Goal: Task Accomplishment & Management: Use online tool/utility

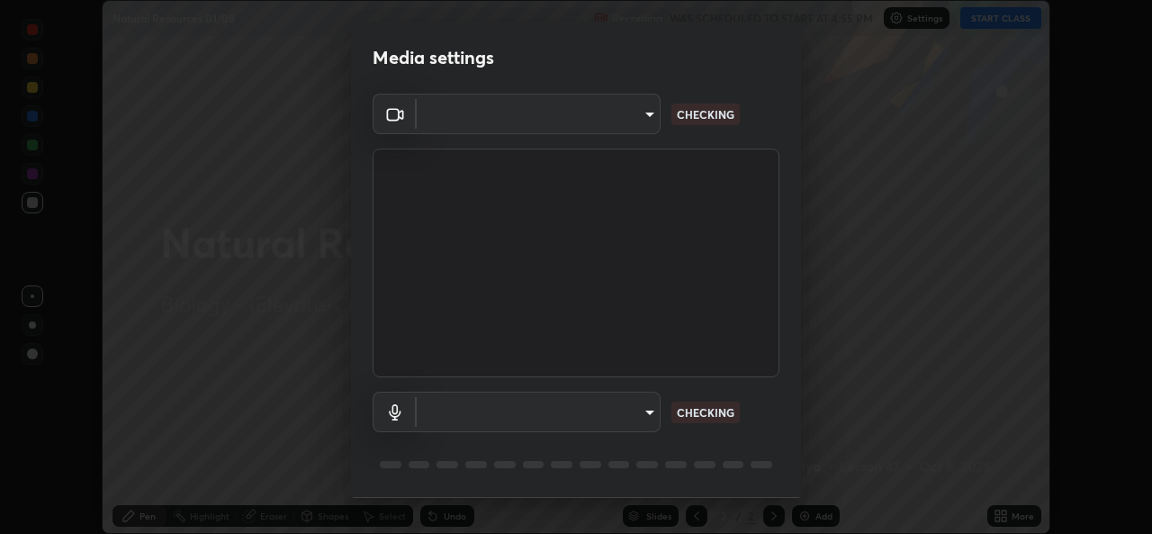
scroll to position [534, 1152]
type input "162a4bef6d5de59660943d10e2777e2613c591b7fe343c7323db06c6e3c7e835"
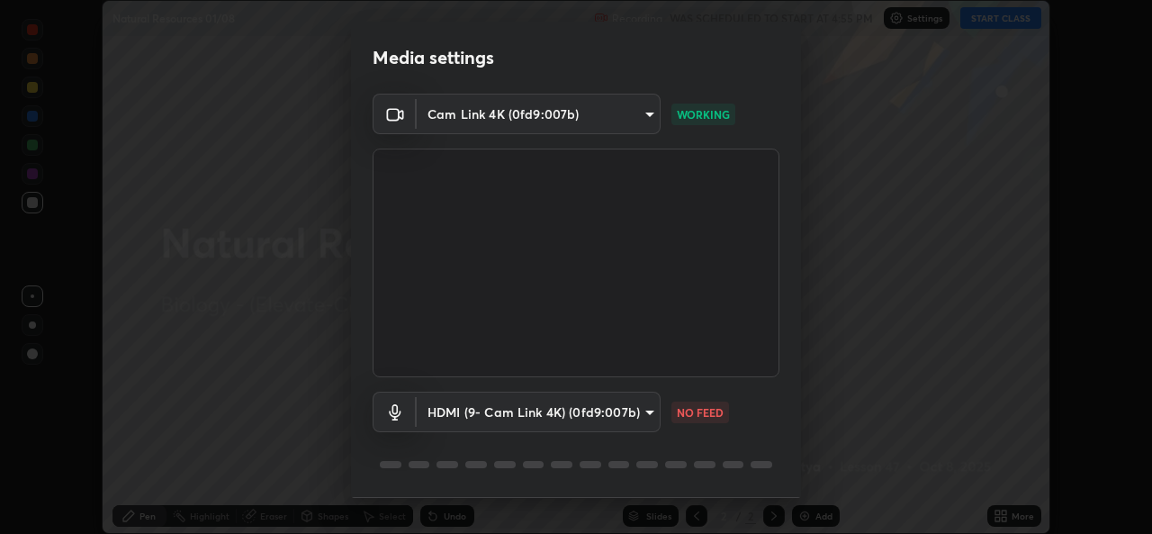
click at [621, 413] on body "Erase all Natural Resources 01/08 Recording WAS SCHEDULED TO START AT 4:55 PM S…" at bounding box center [576, 267] width 1152 height 534
click at [602, 411] on body "Erase all Natural Resources 01/08 Recording WAS SCHEDULED TO START AT 4:55 PM S…" at bounding box center [576, 267] width 1152 height 534
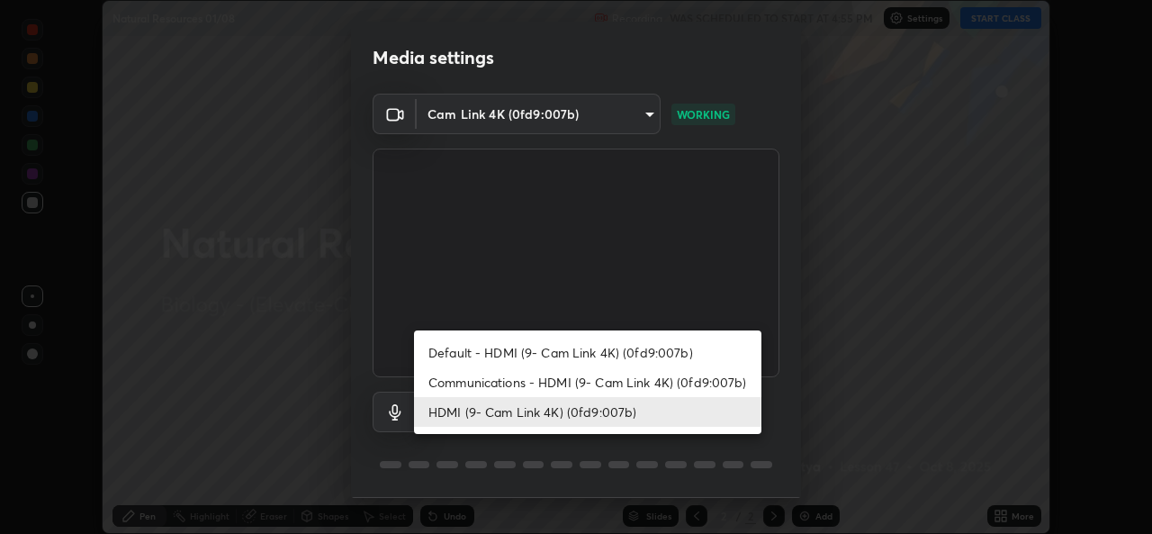
click at [568, 385] on li "Communications - HDMI (9- Cam Link 4K) (0fd9:007b)" at bounding box center [587, 382] width 347 height 30
click at [567, 411] on li "HDMI (9- Cam Link 4K) (0fd9:007b)" at bounding box center [587, 412] width 347 height 30
type input "1d4febaa8ec43250a5abd803b4b9017d31c20cfa2482e27e93703920a67056a4"
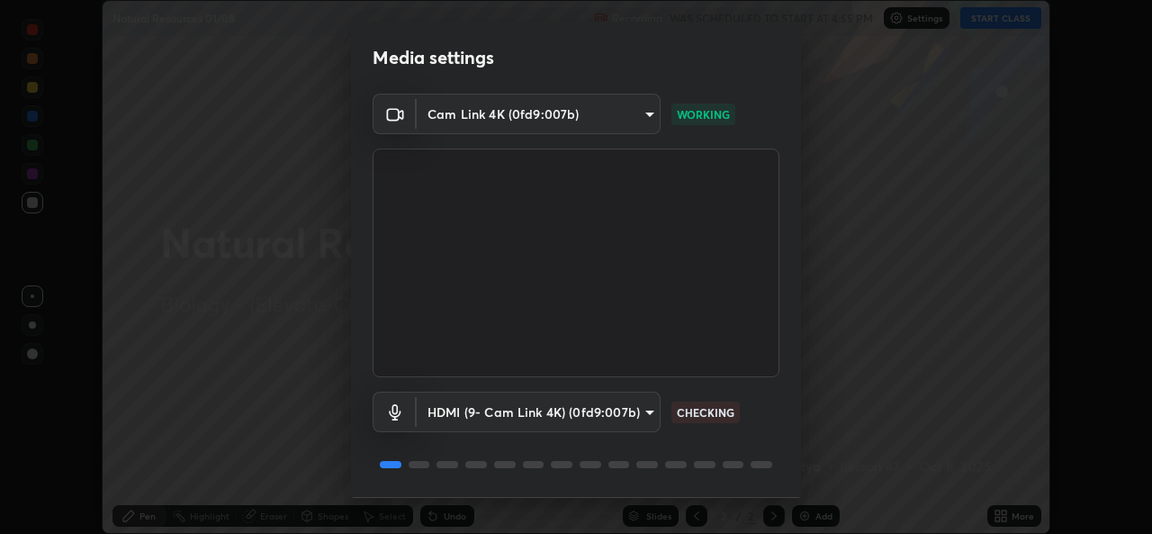
scroll to position [57, 0]
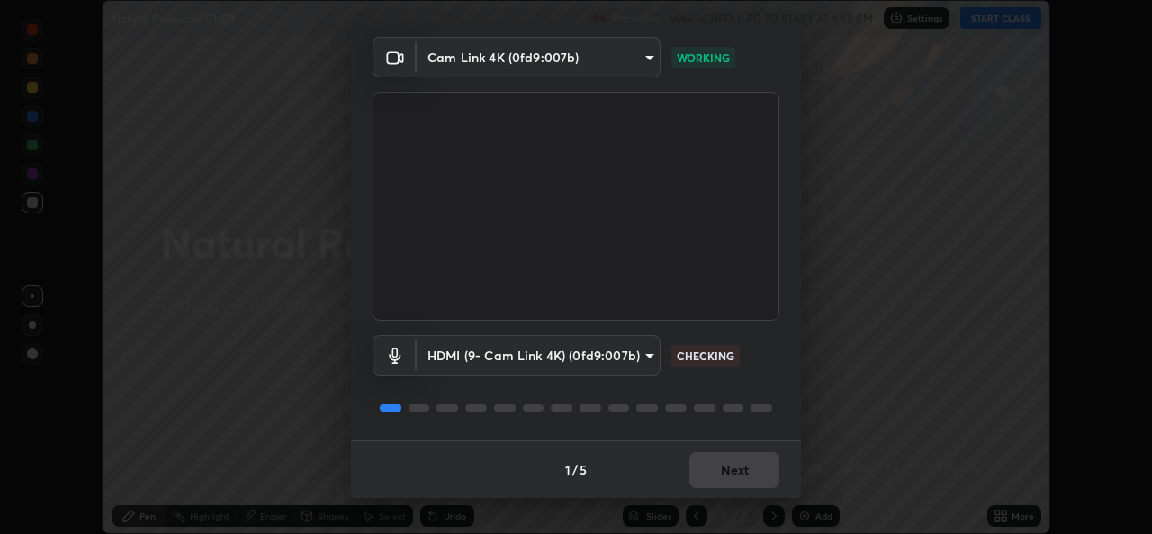
click at [725, 444] on div "1 / 5 Next" at bounding box center [576, 469] width 450 height 58
click at [722, 467] on div "1 / 5 Next" at bounding box center [576, 469] width 450 height 58
click at [719, 479] on div "1 / 5 Next" at bounding box center [576, 469] width 450 height 58
click at [725, 476] on div "1 / 5 Next" at bounding box center [576, 469] width 450 height 58
click at [726, 469] on div "1 / 5 Next" at bounding box center [576, 469] width 450 height 58
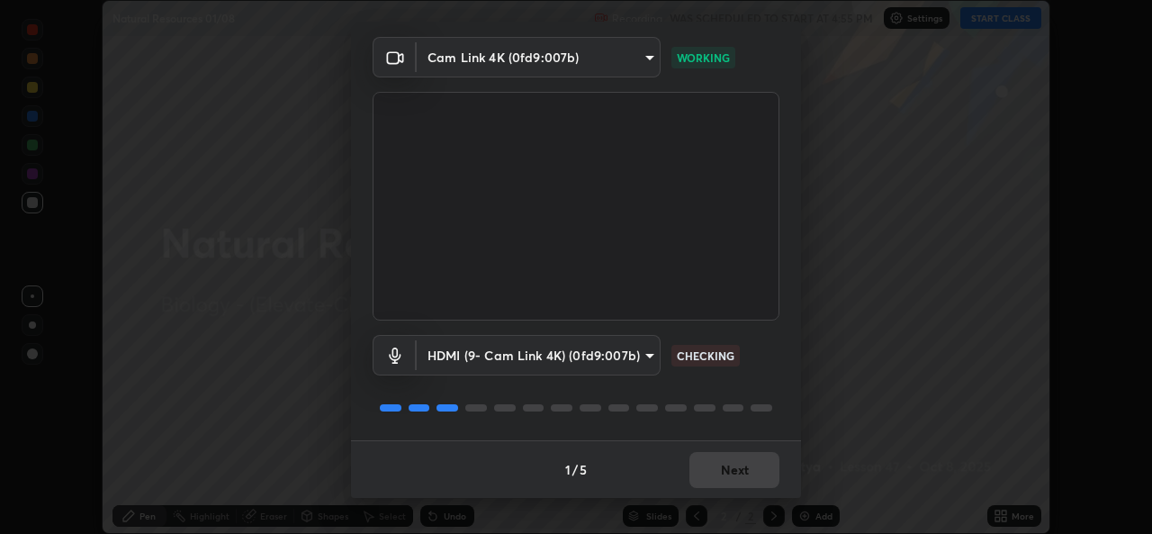
click at [735, 468] on button "Next" at bounding box center [734, 470] width 90 height 36
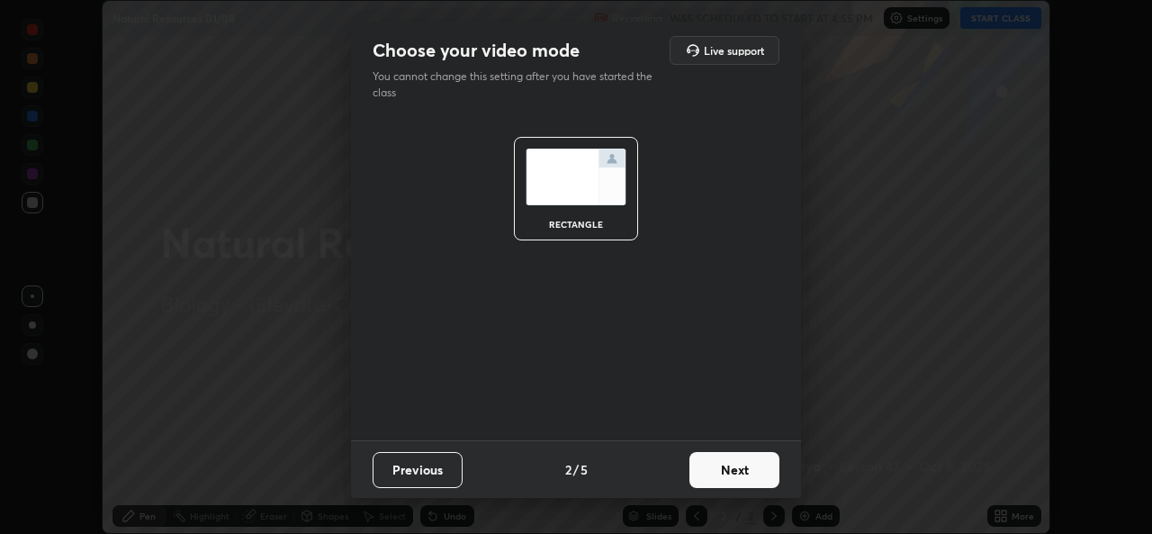
scroll to position [0, 0]
click at [735, 476] on button "Next" at bounding box center [734, 470] width 90 height 36
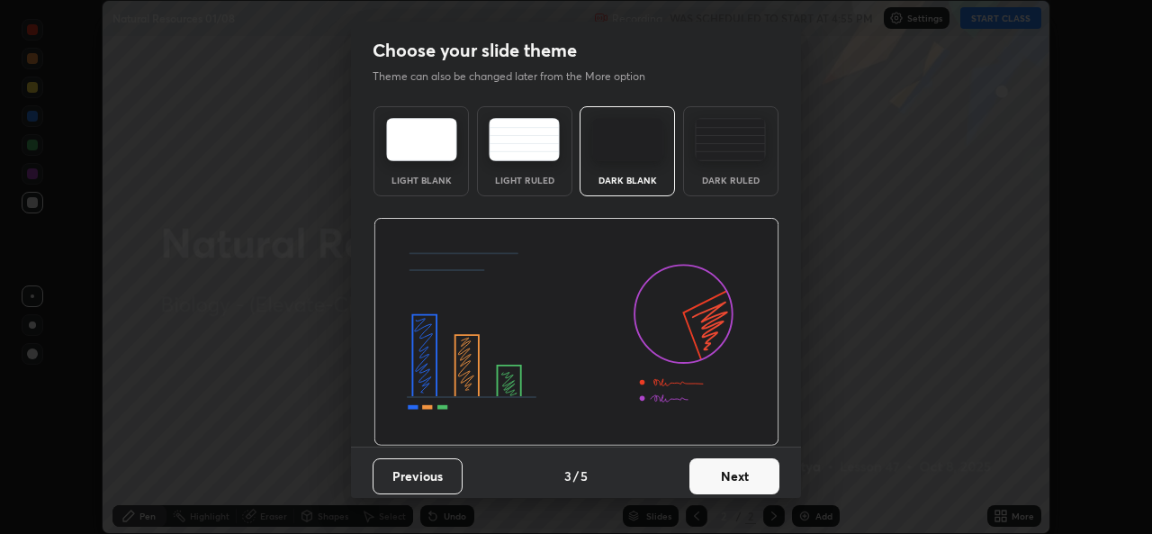
click at [725, 470] on button "Next" at bounding box center [734, 476] width 90 height 36
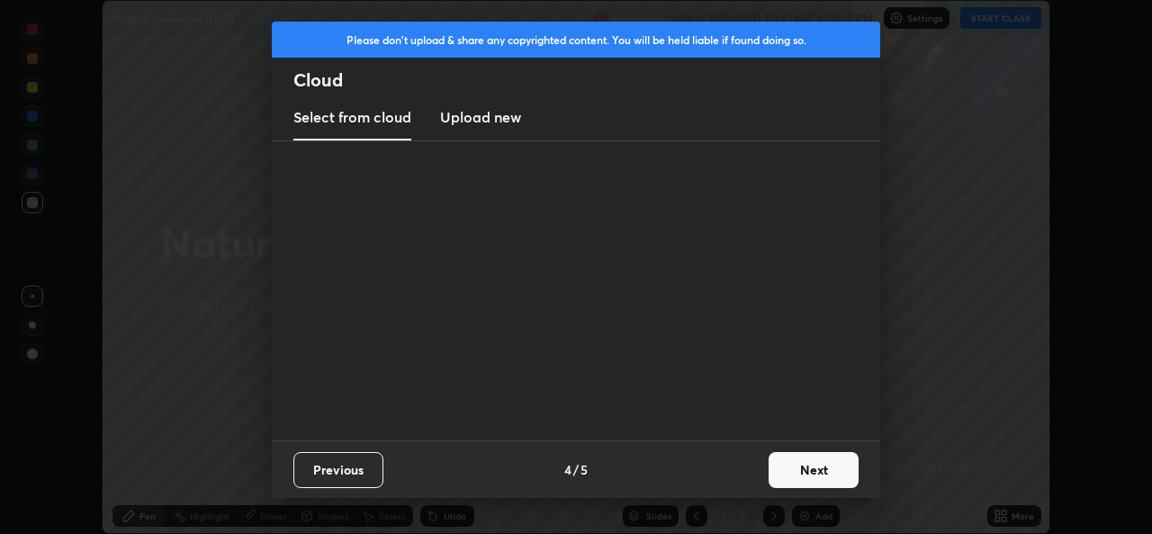
click at [734, 482] on div "Previous 4 / 5 Next" at bounding box center [576, 469] width 608 height 58
click at [744, 480] on div "Previous 4 / 5 Next" at bounding box center [576, 469] width 608 height 58
click at [774, 469] on button "Next" at bounding box center [814, 470] width 90 height 36
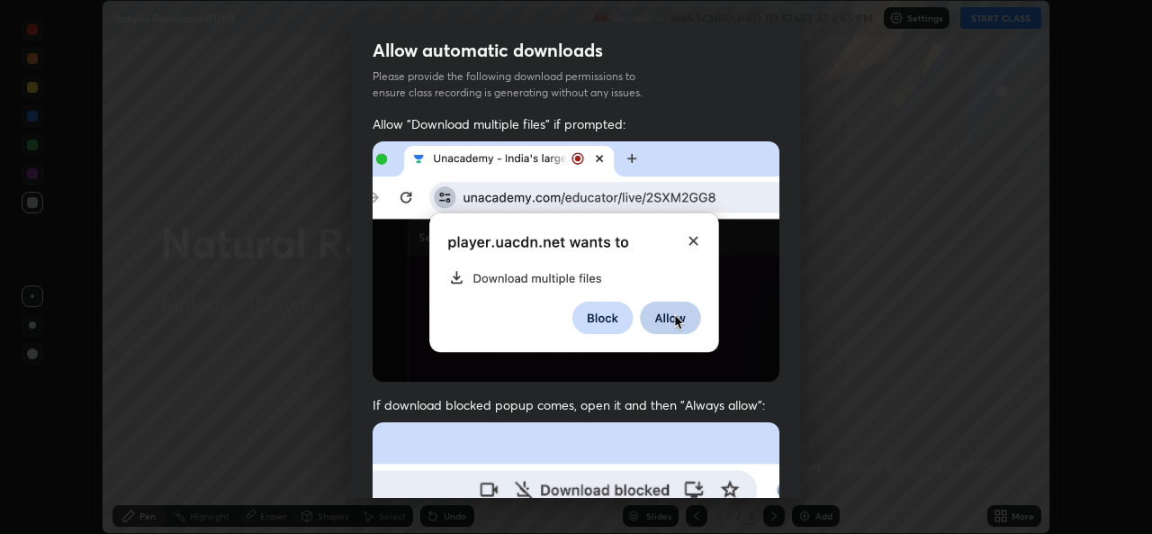
click at [785, 464] on div "Allow "Download multiple files" if prompted: If download blocked popup comes, o…" at bounding box center [576, 494] width 450 height 758
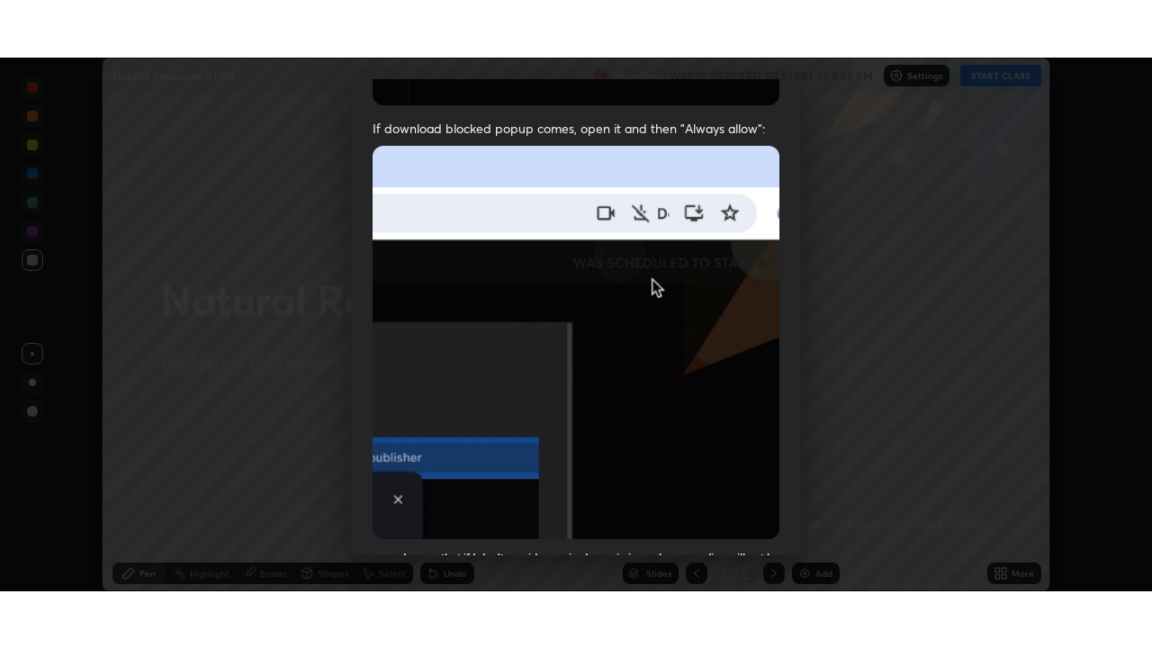
scroll to position [424, 0]
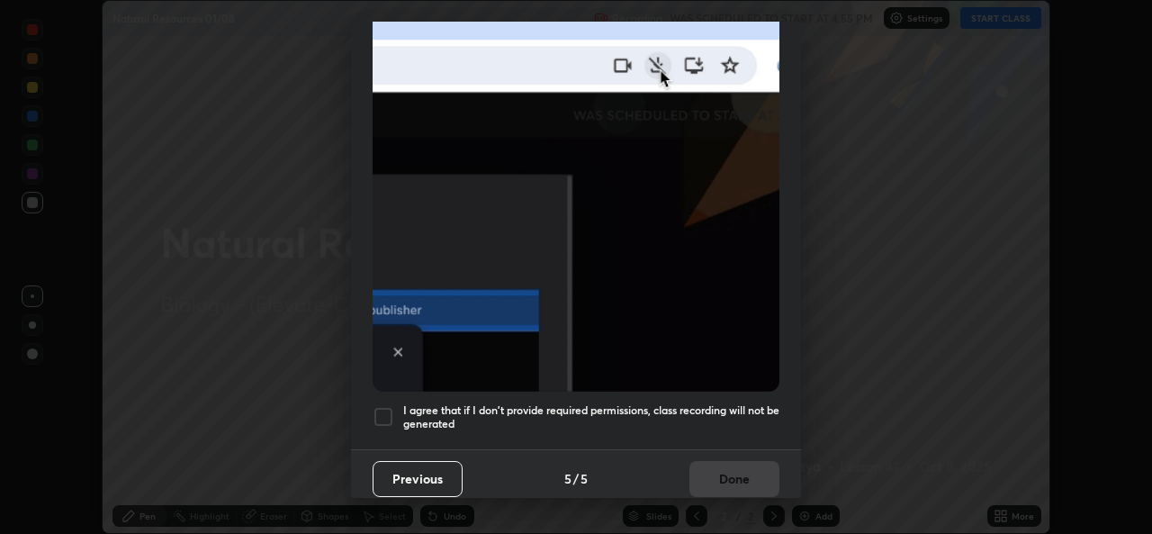
click at [388, 413] on div at bounding box center [384, 417] width 22 height 22
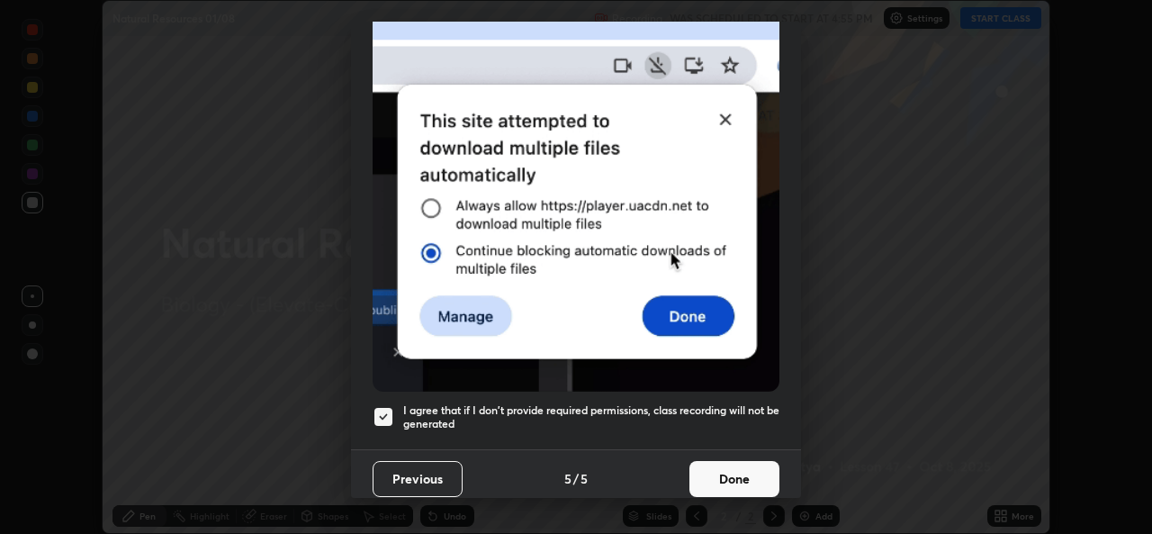
click at [689, 474] on button "Done" at bounding box center [734, 479] width 90 height 36
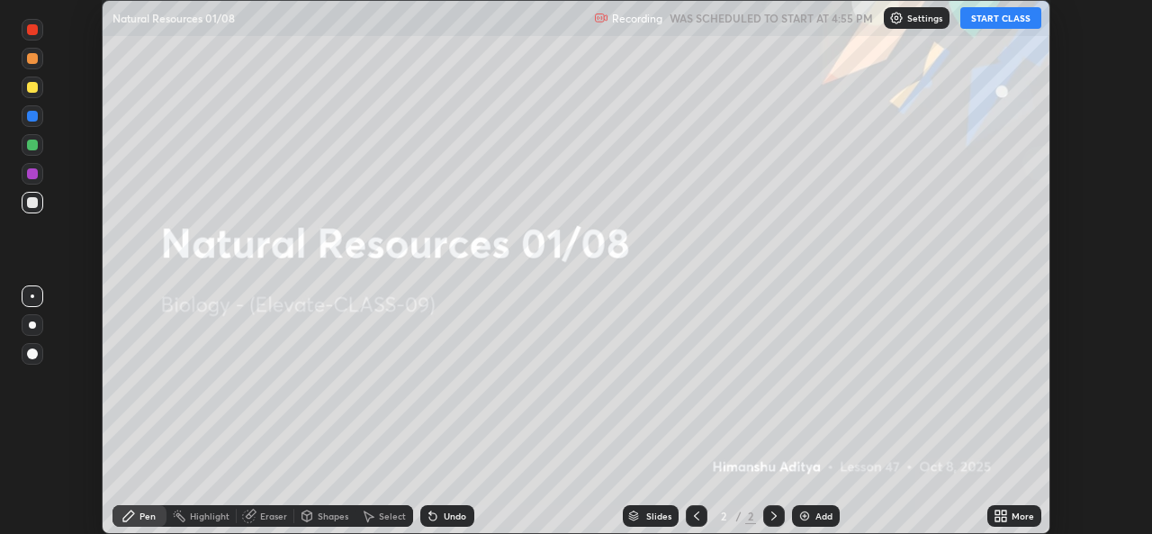
click at [995, 511] on icon at bounding box center [997, 512] width 5 height 5
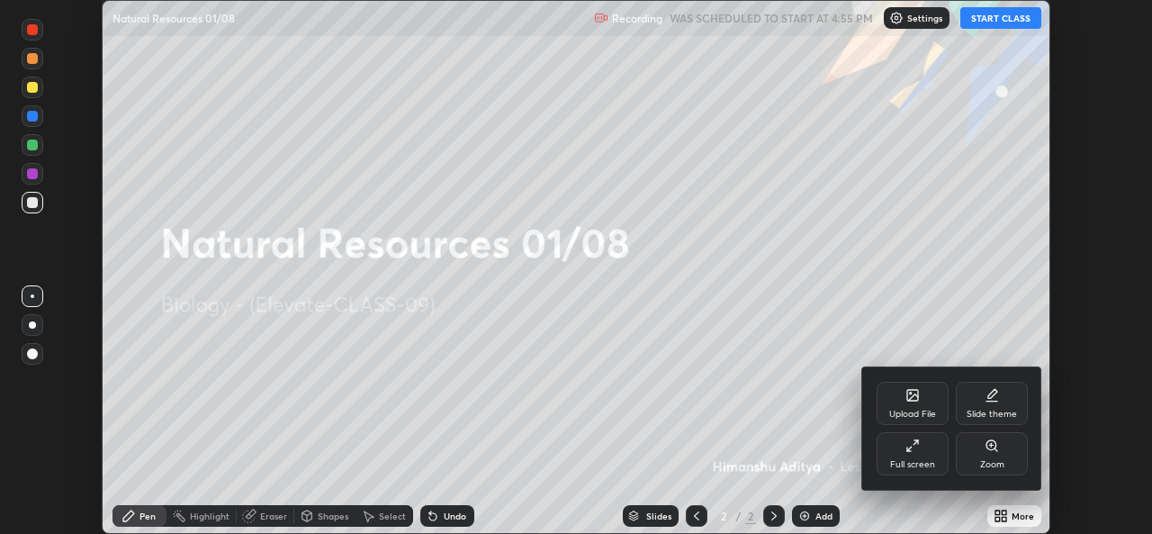
click at [903, 463] on div "Full screen" at bounding box center [912, 464] width 45 height 9
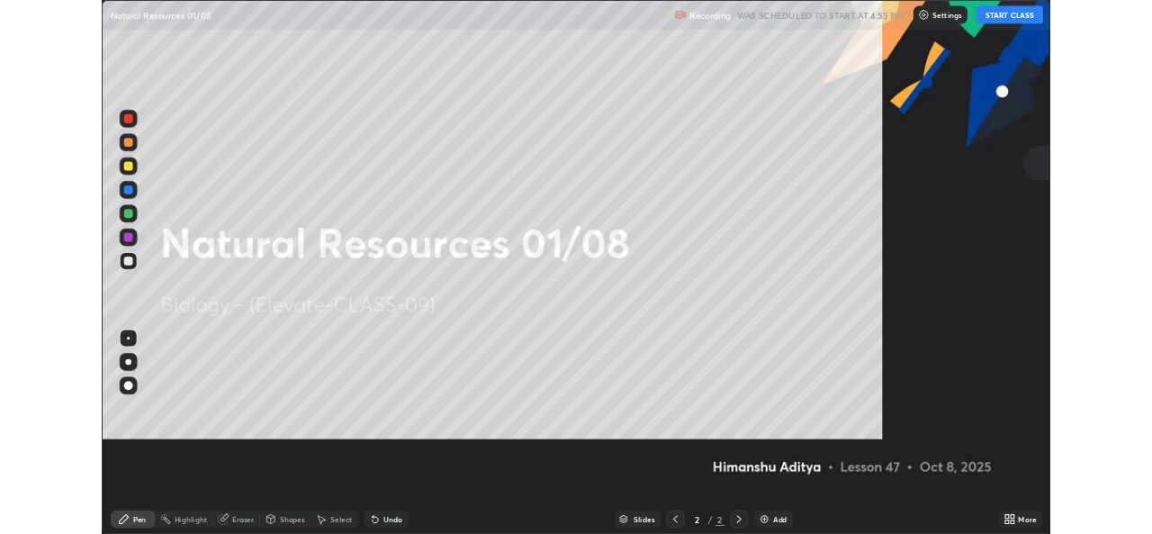
scroll to position [648, 1152]
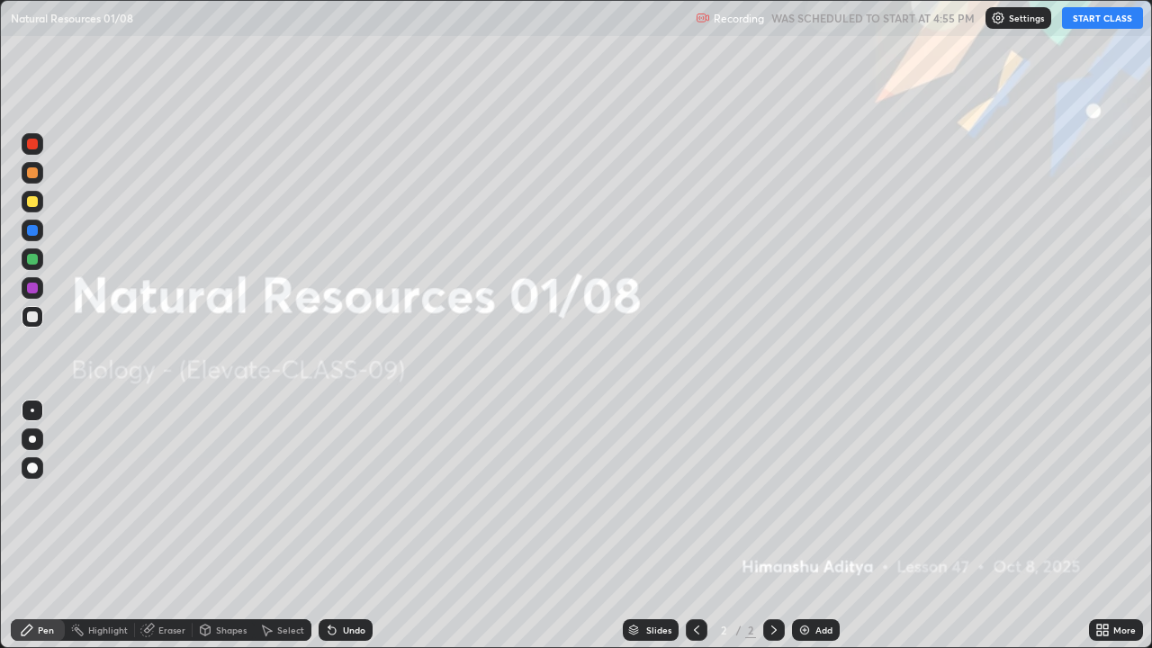
click at [1099, 533] on icon at bounding box center [1099, 633] width 5 height 5
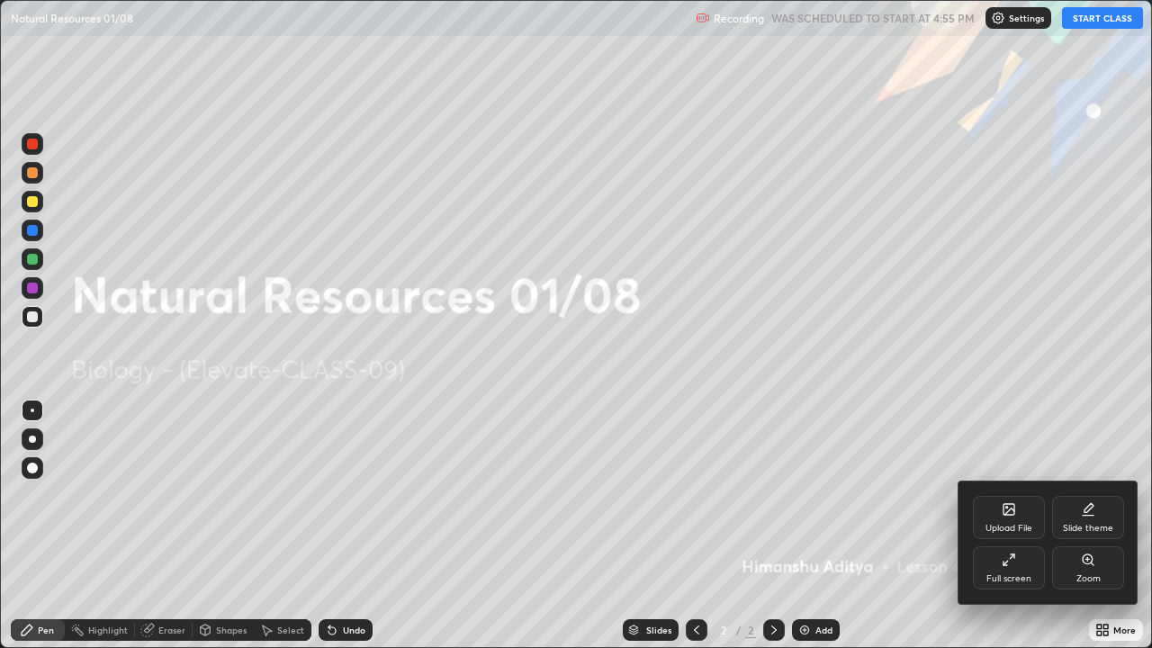
click at [1009, 533] on div "Full screen" at bounding box center [1008, 578] width 45 height 9
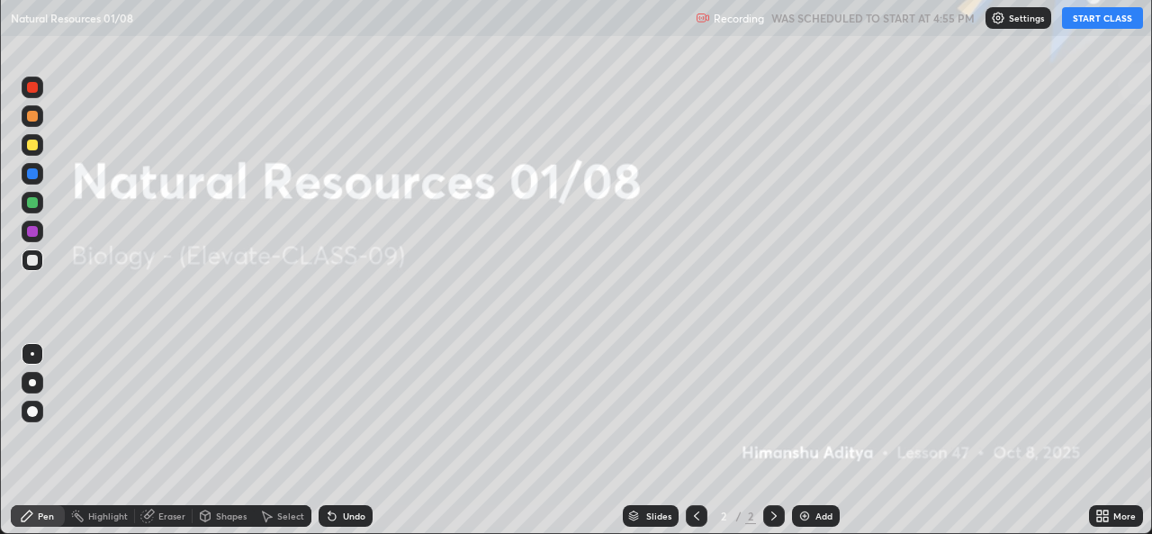
scroll to position [89470, 88852]
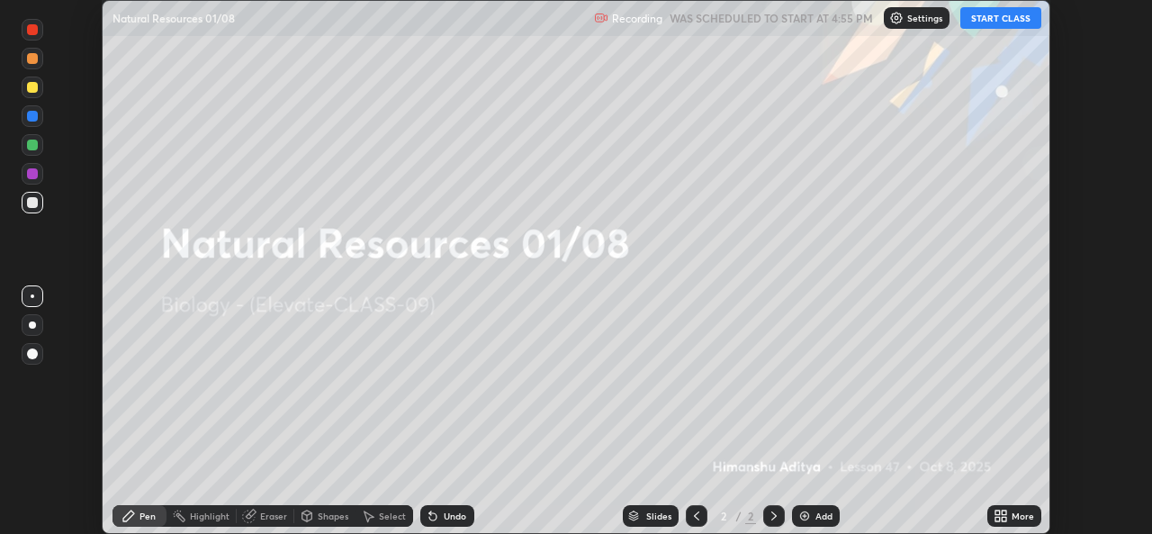
click at [997, 23] on button "START CLASS" at bounding box center [1000, 18] width 81 height 22
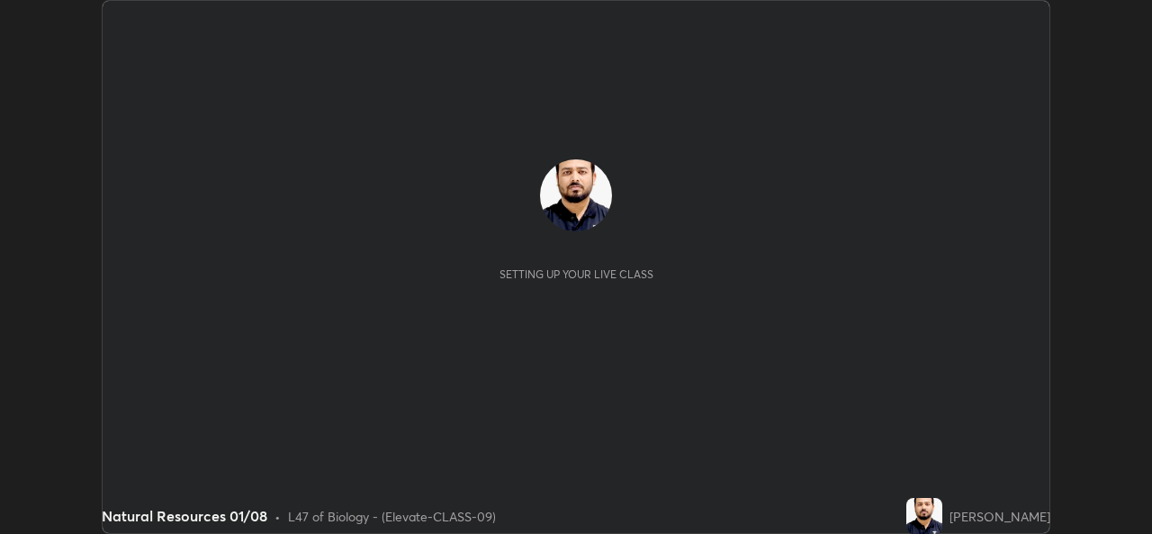
scroll to position [534, 1151]
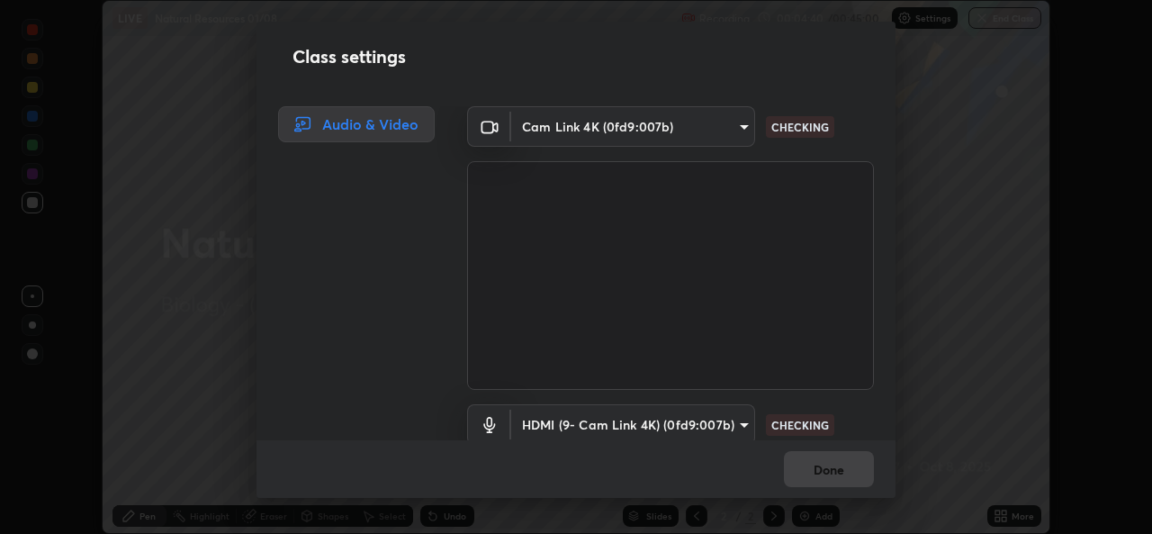
click at [815, 466] on div "Done" at bounding box center [576, 469] width 639 height 58
click at [833, 467] on div "Done" at bounding box center [576, 469] width 639 height 58
click at [835, 467] on div "Done" at bounding box center [576, 469] width 639 height 58
click at [837, 464] on div "Done" at bounding box center [576, 469] width 639 height 58
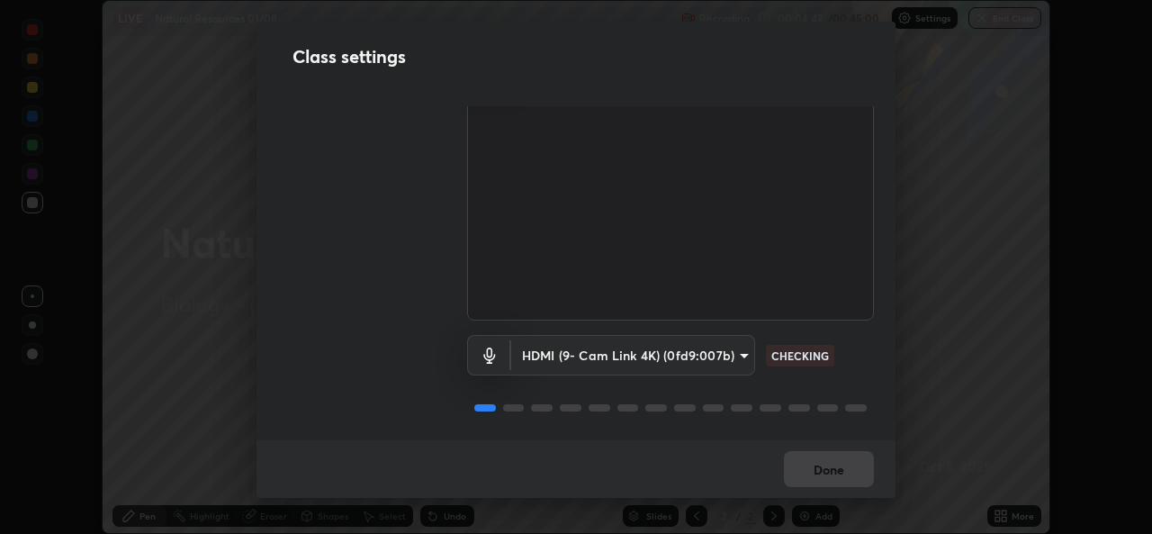
click at [725, 349] on body "Erase all LIVE Natural Resources 01/08 Recording 00:04:42 / 00:45:00 Settings E…" at bounding box center [576, 267] width 1152 height 534
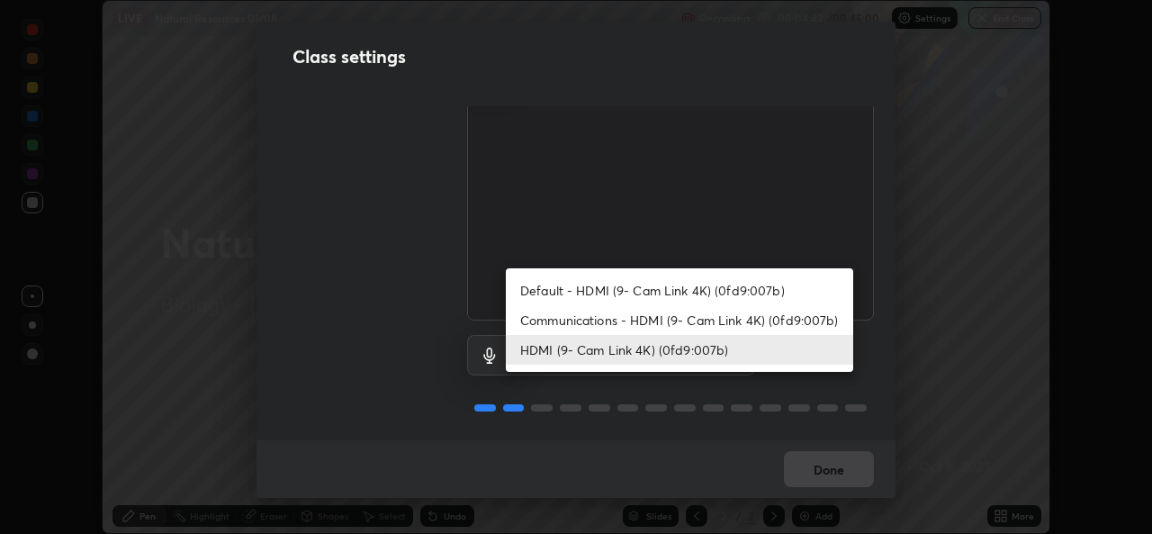
click at [700, 326] on li "Communications - HDMI (9- Cam Link 4K) (0fd9:007b)" at bounding box center [679, 320] width 347 height 30
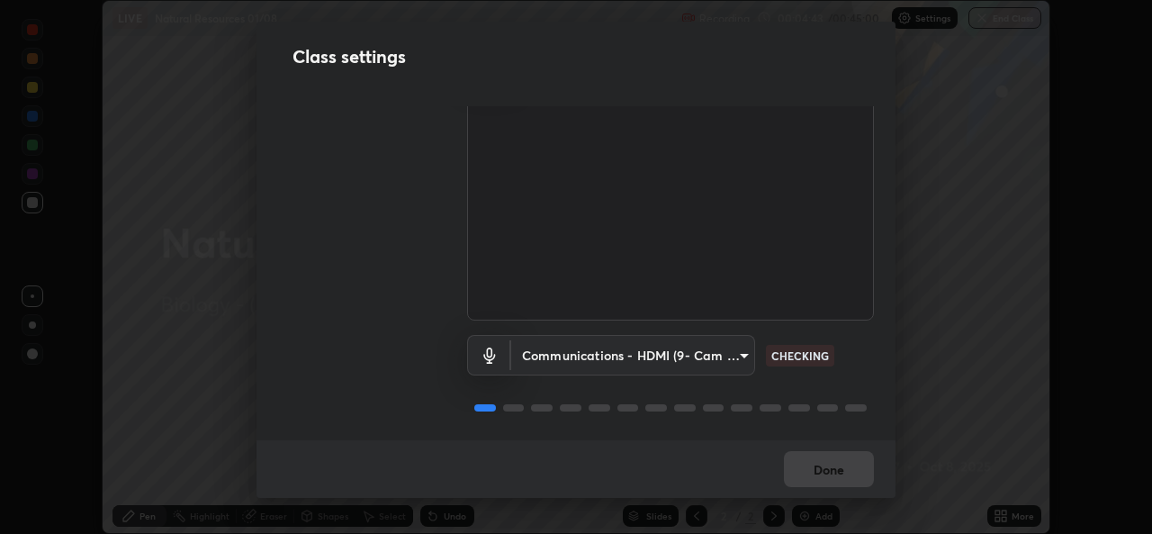
click at [699, 346] on body "Erase all LIVE Natural Resources 01/08 Recording 00:04:43 / 00:45:00 Settings E…" at bounding box center [576, 267] width 1152 height 534
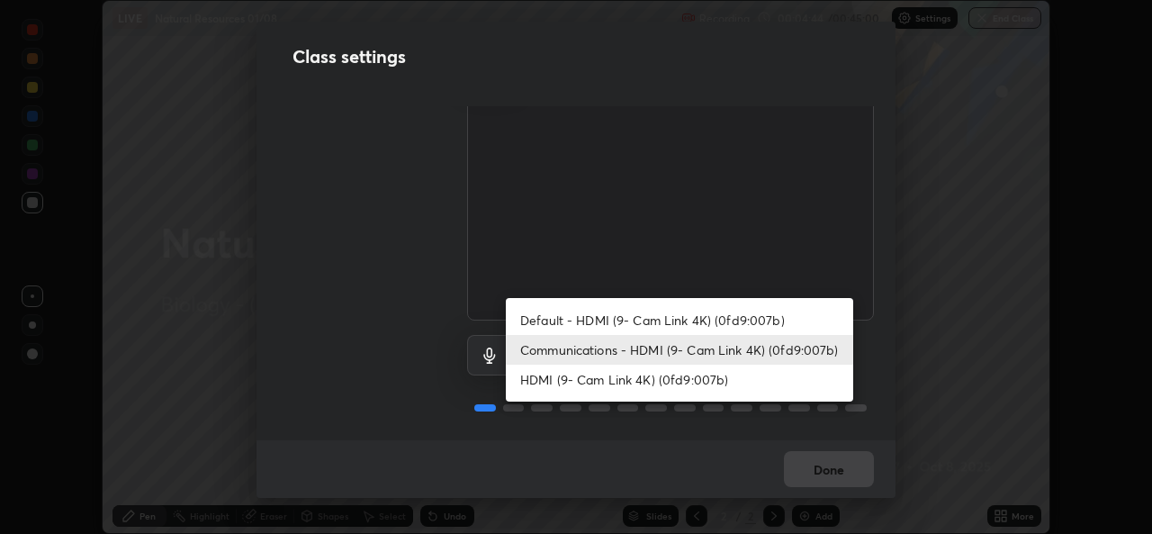
click at [681, 393] on li "HDMI (9- Cam Link 4K) (0fd9:007b)" at bounding box center [679, 380] width 347 height 30
type input "1d4febaa8ec43250a5abd803b4b9017d31c20cfa2482e27e93703920a67056a4"
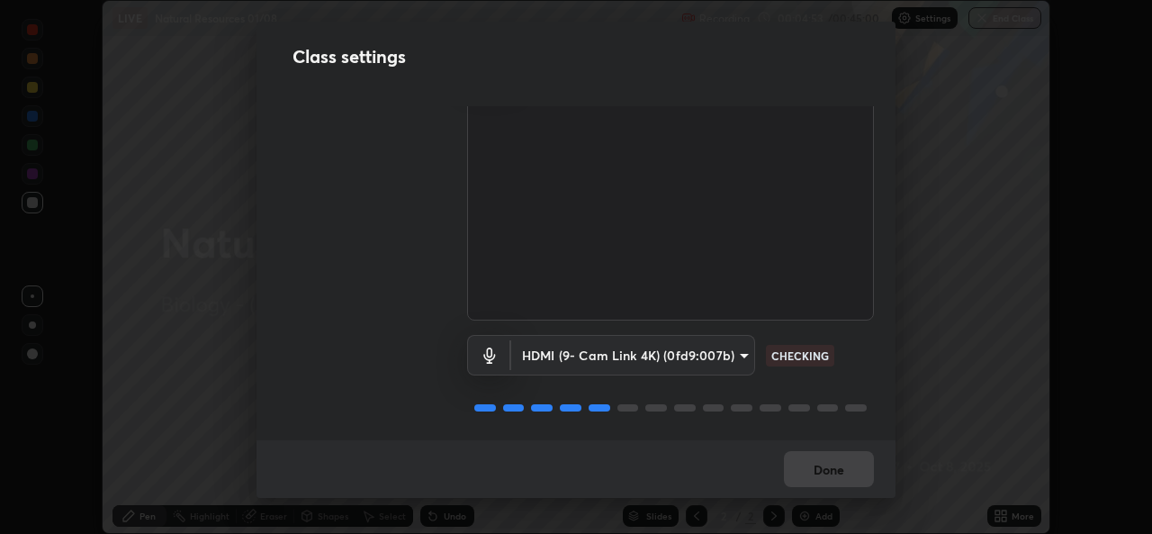
click at [829, 469] on div "Done" at bounding box center [576, 469] width 639 height 58
click at [841, 468] on div "Done" at bounding box center [576, 469] width 639 height 58
click at [855, 470] on div "Done" at bounding box center [576, 469] width 639 height 58
click at [864, 467] on div "Done" at bounding box center [576, 469] width 639 height 58
click at [869, 465] on div "Done" at bounding box center [576, 469] width 639 height 58
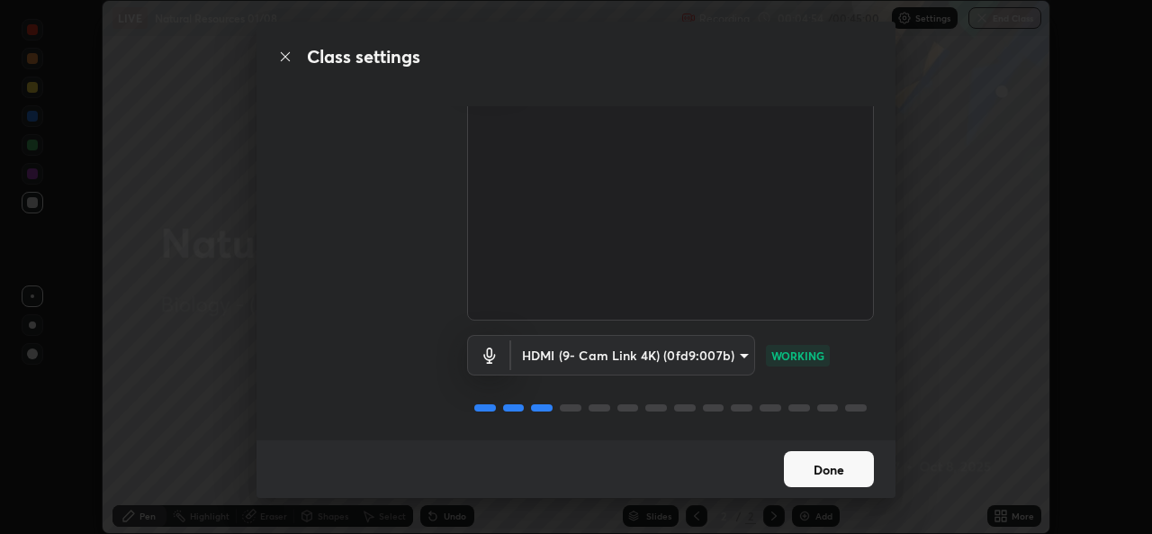
click at [870, 464] on button "Done" at bounding box center [829, 469] width 90 height 36
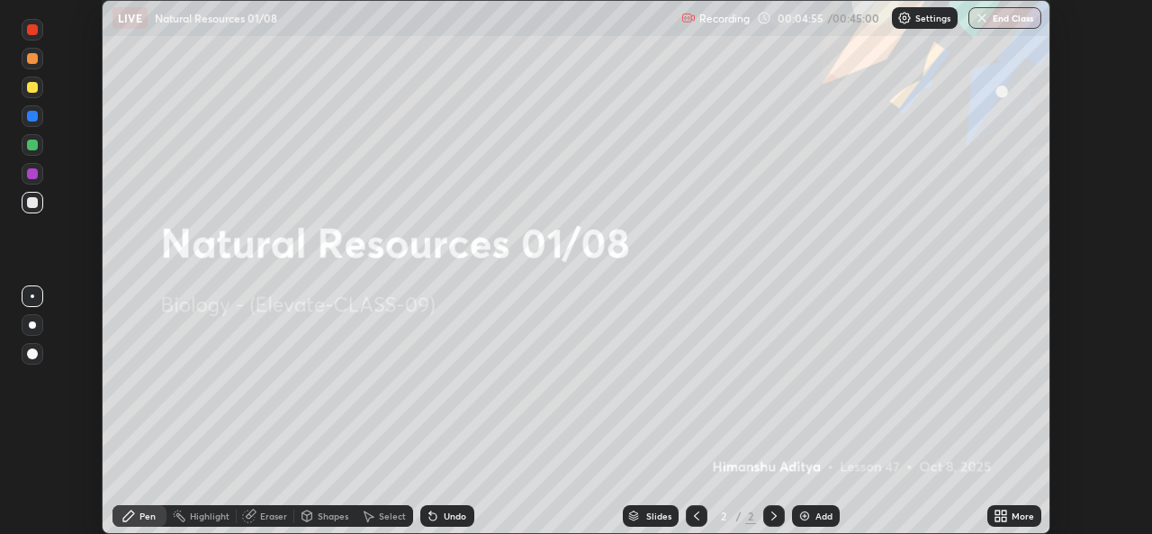
click at [1004, 518] on icon at bounding box center [1004, 519] width 5 height 5
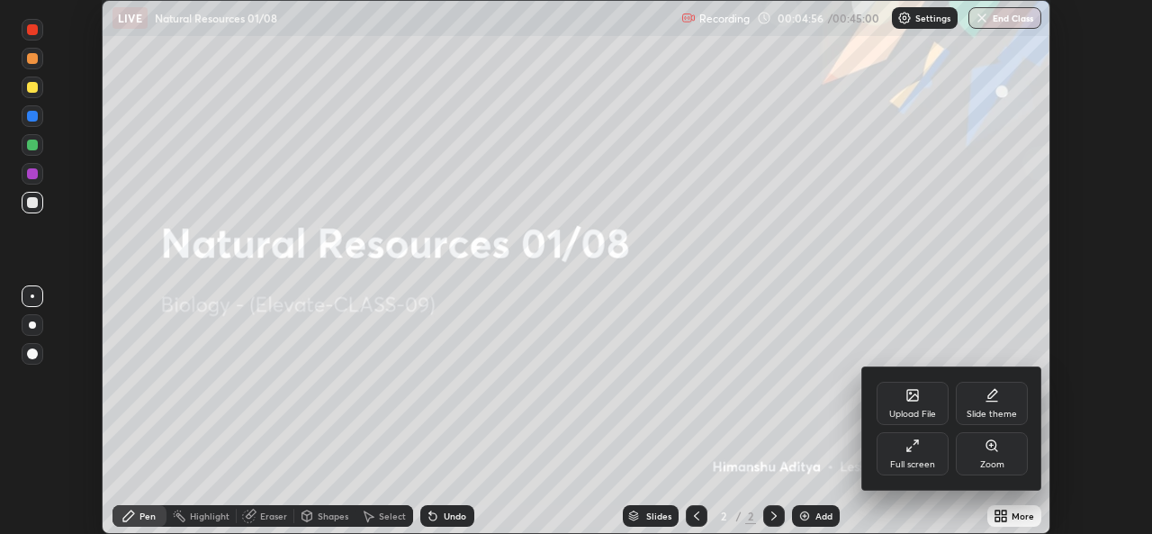
click at [918, 402] on div "Upload File" at bounding box center [913, 403] width 72 height 43
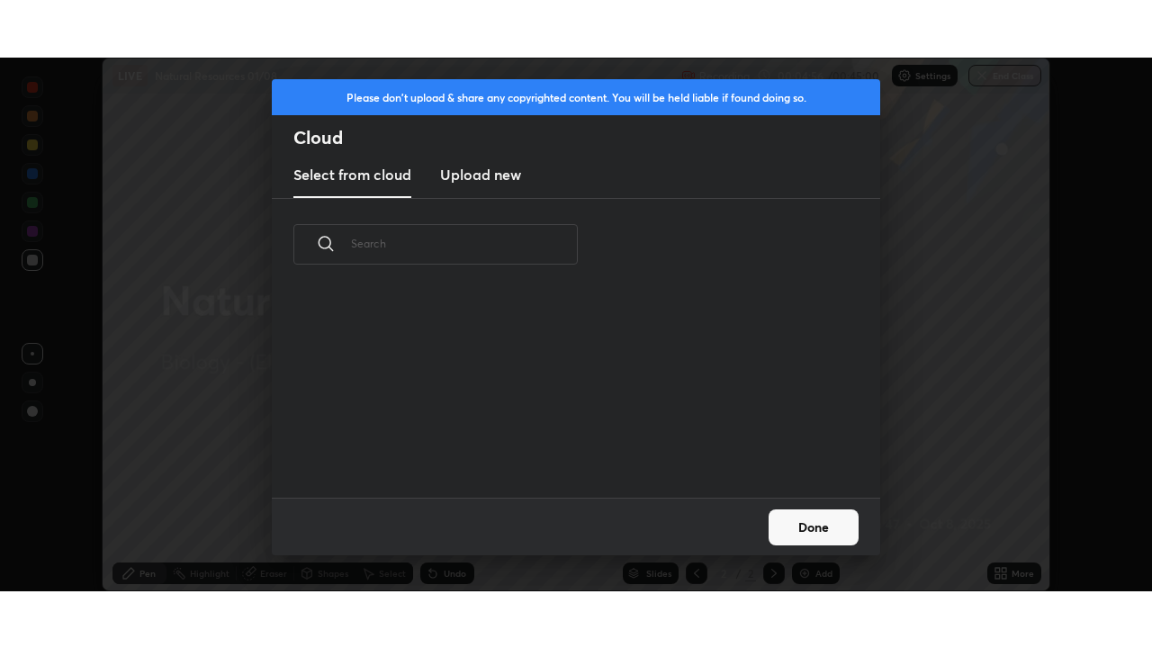
scroll to position [207, 578]
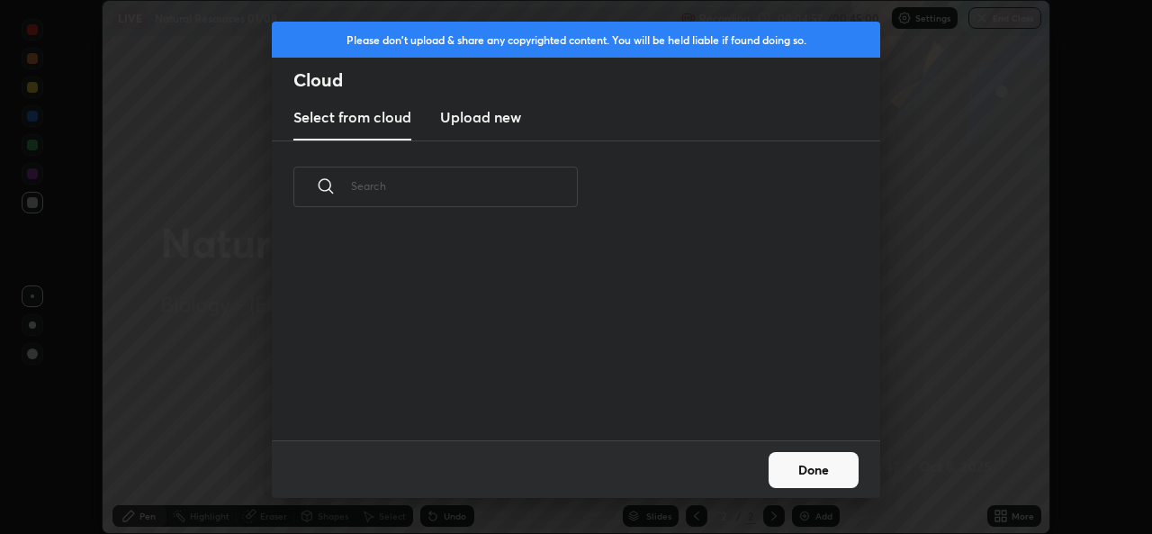
click at [495, 118] on h3 "Upload new" at bounding box center [480, 117] width 81 height 22
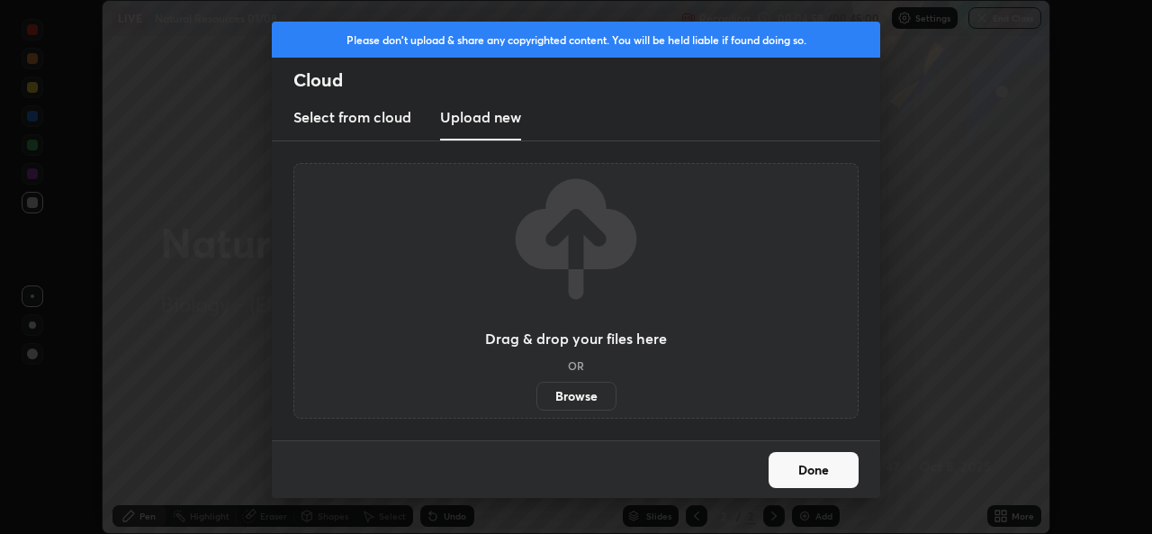
click at [561, 397] on label "Browse" at bounding box center [576, 396] width 80 height 29
click at [536, 397] on input "Browse" at bounding box center [536, 396] width 0 height 29
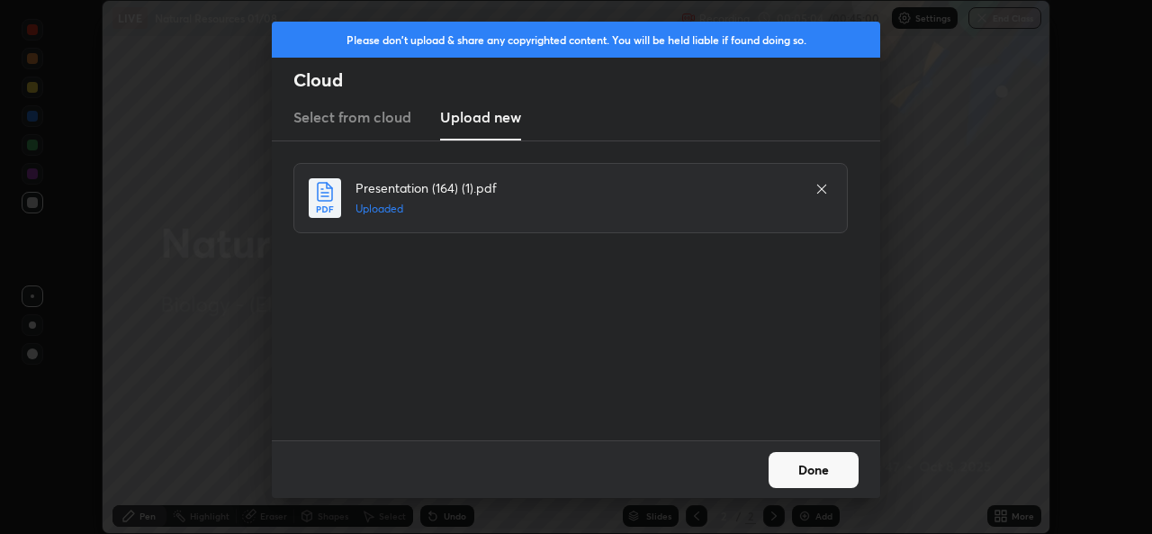
click at [830, 465] on button "Done" at bounding box center [814, 470] width 90 height 36
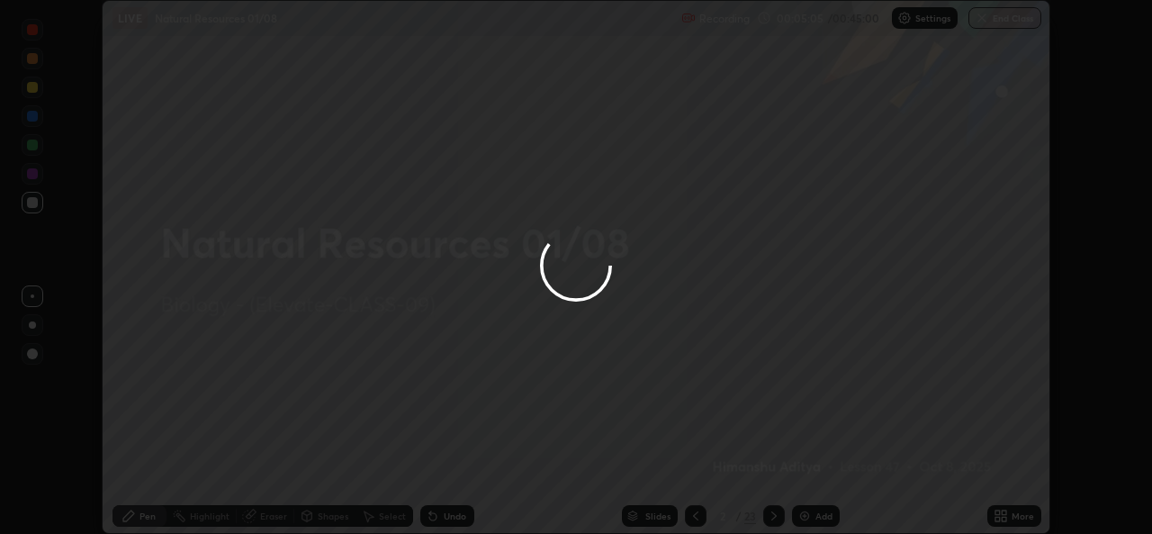
click at [1000, 509] on div at bounding box center [576, 267] width 1152 height 534
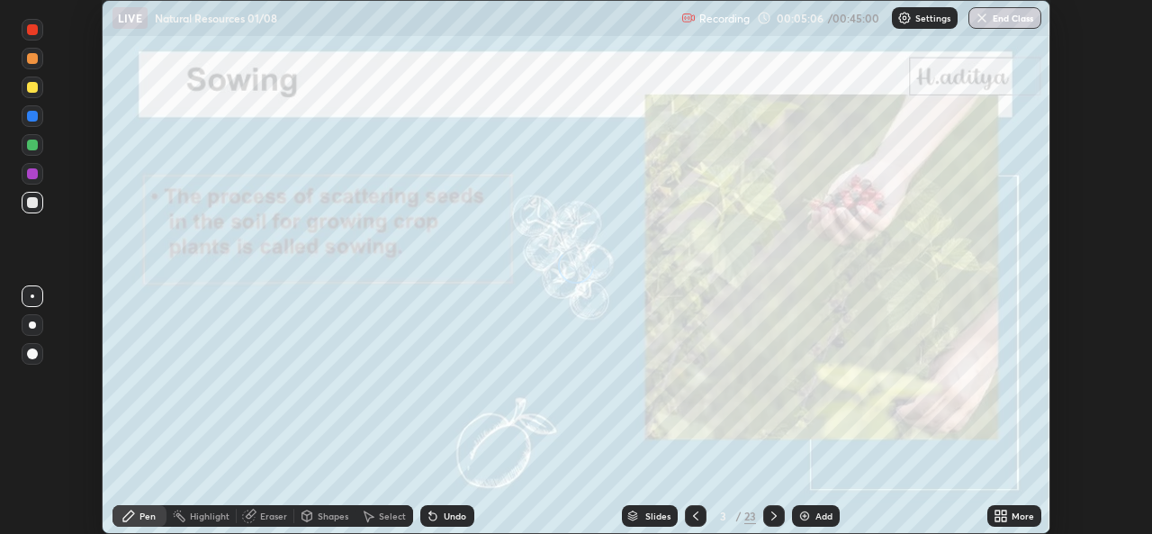
click at [1005, 516] on icon at bounding box center [1001, 516] width 14 height 14
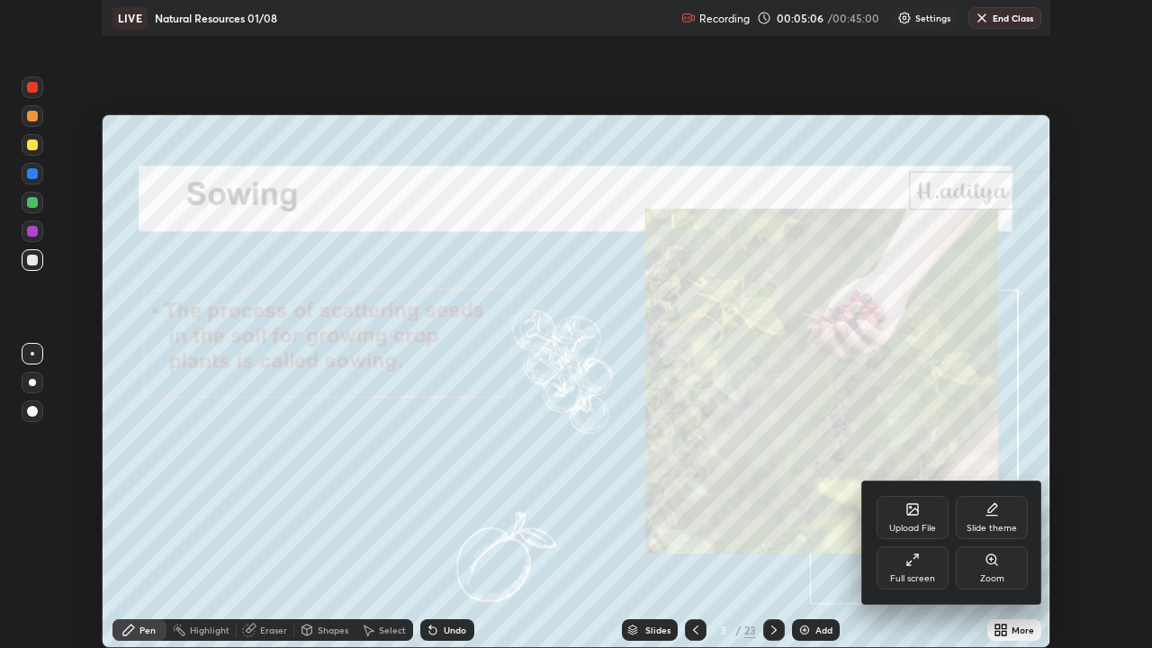
scroll to position [648, 1152]
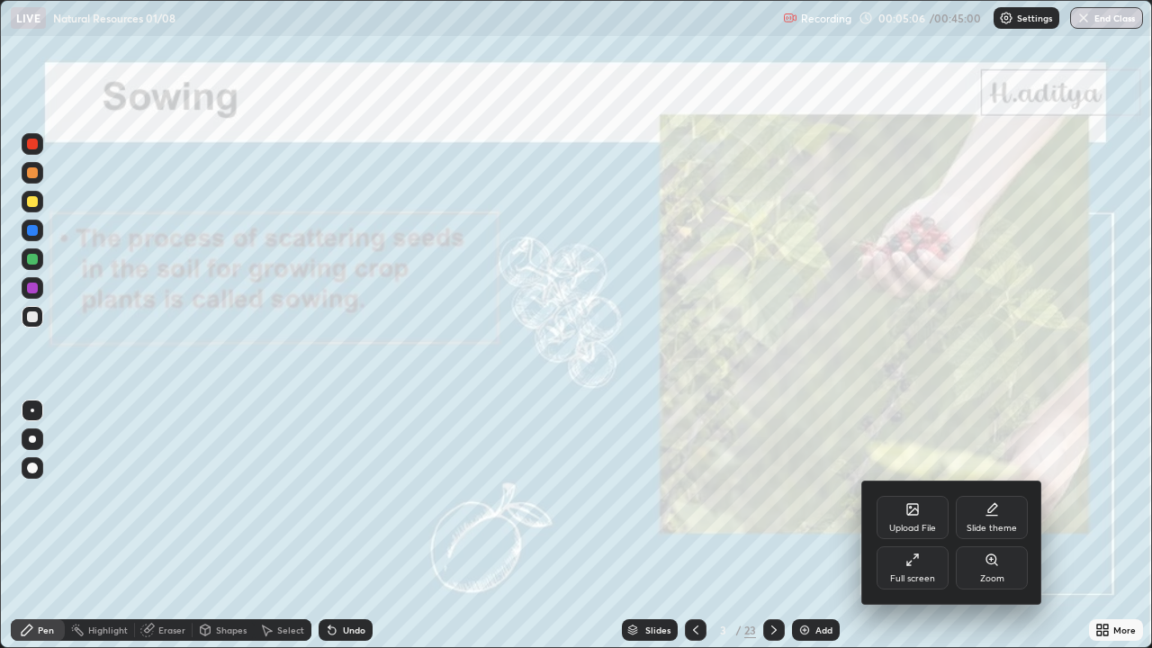
click at [925, 531] on div "Upload File" at bounding box center [912, 528] width 47 height 9
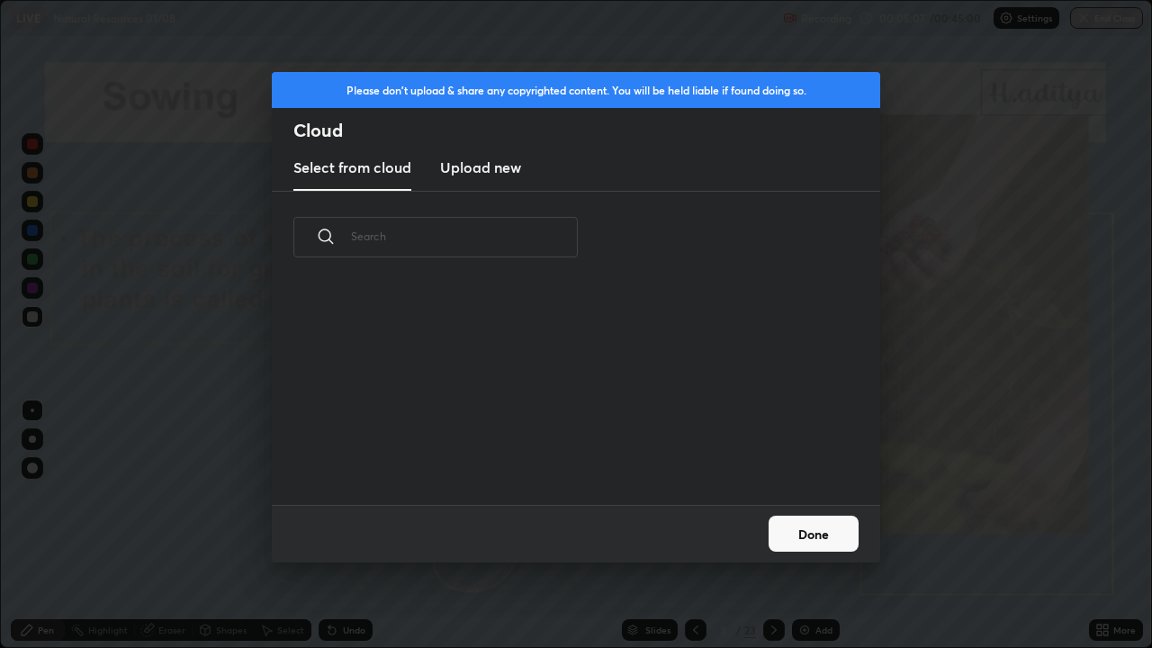
scroll to position [221, 578]
click at [832, 533] on button "Done" at bounding box center [814, 534] width 90 height 36
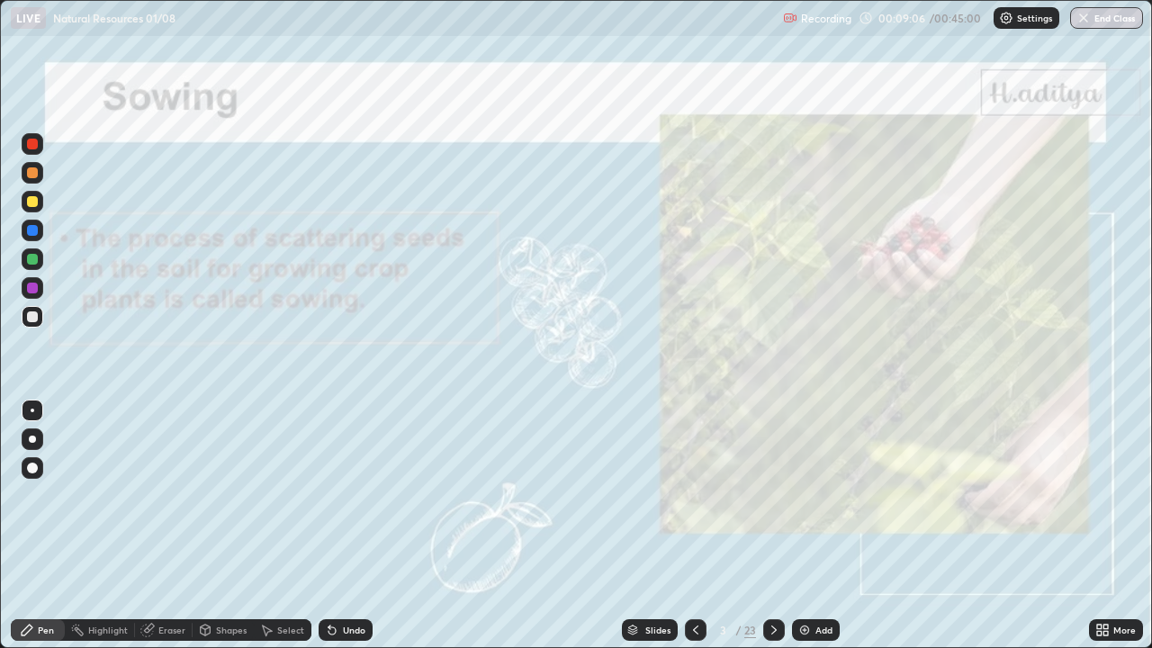
click at [652, 533] on div "Slides" at bounding box center [657, 630] width 25 height 9
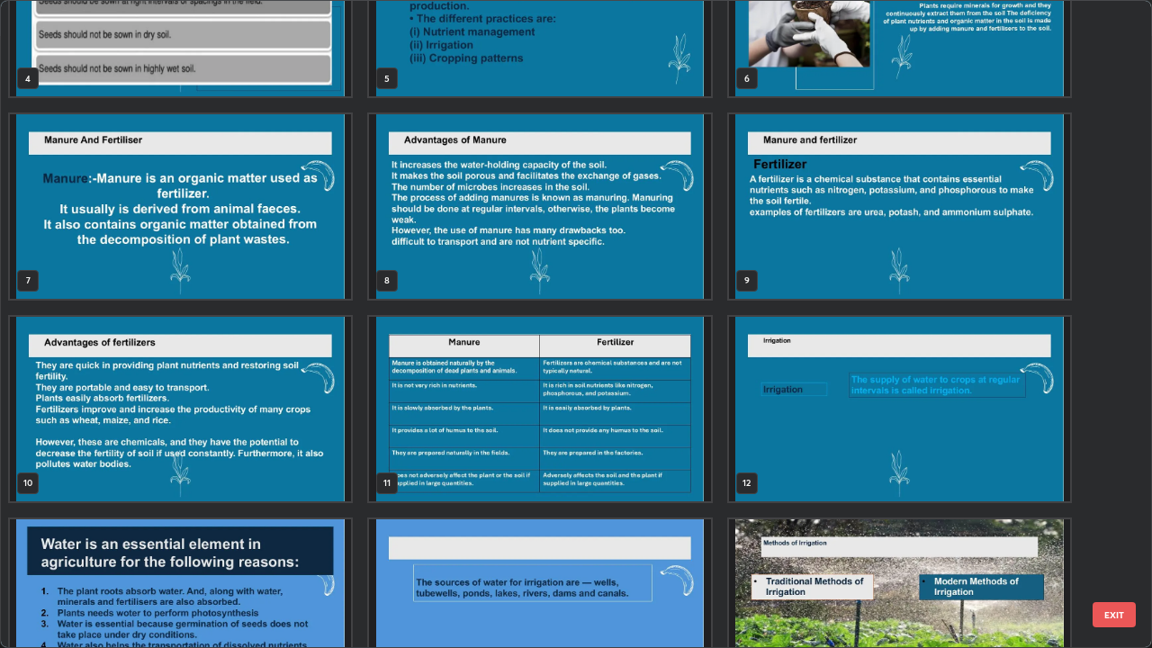
scroll to position [303, 0]
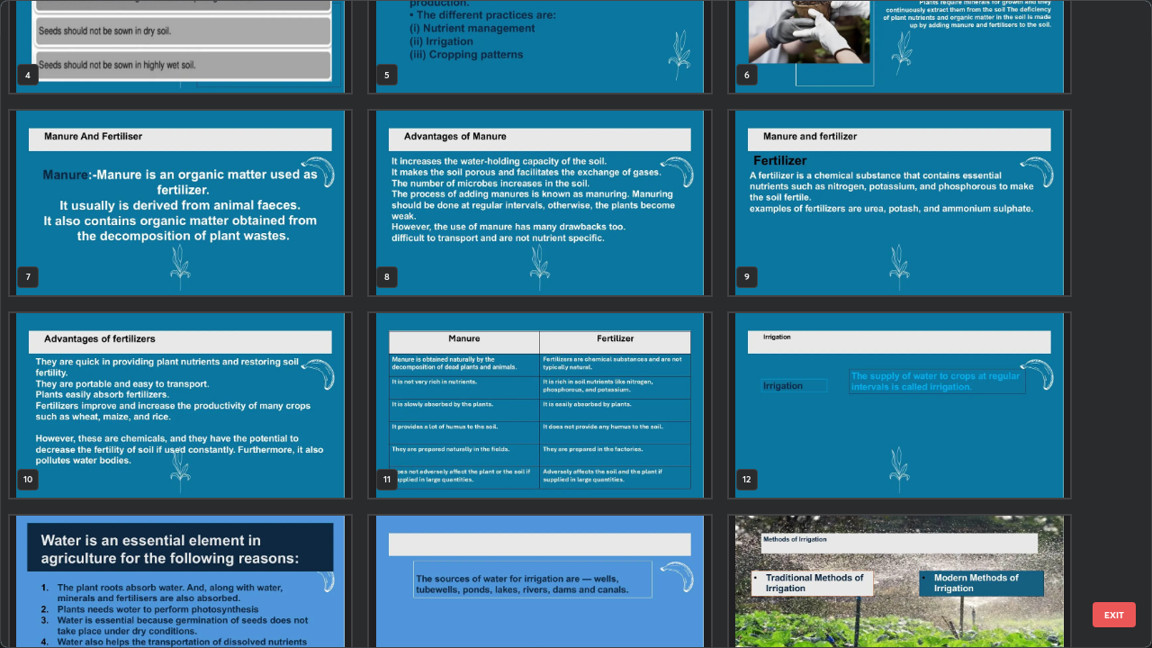
click at [797, 275] on img "grid" at bounding box center [899, 203] width 341 height 185
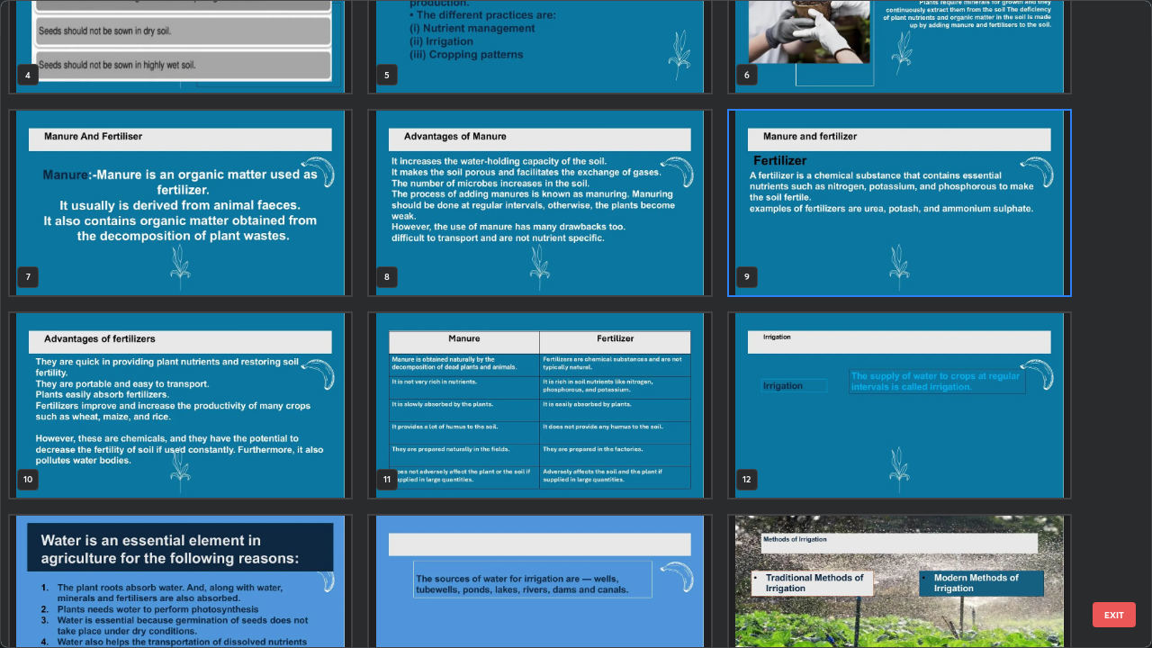
click at [797, 272] on img "grid" at bounding box center [899, 203] width 341 height 185
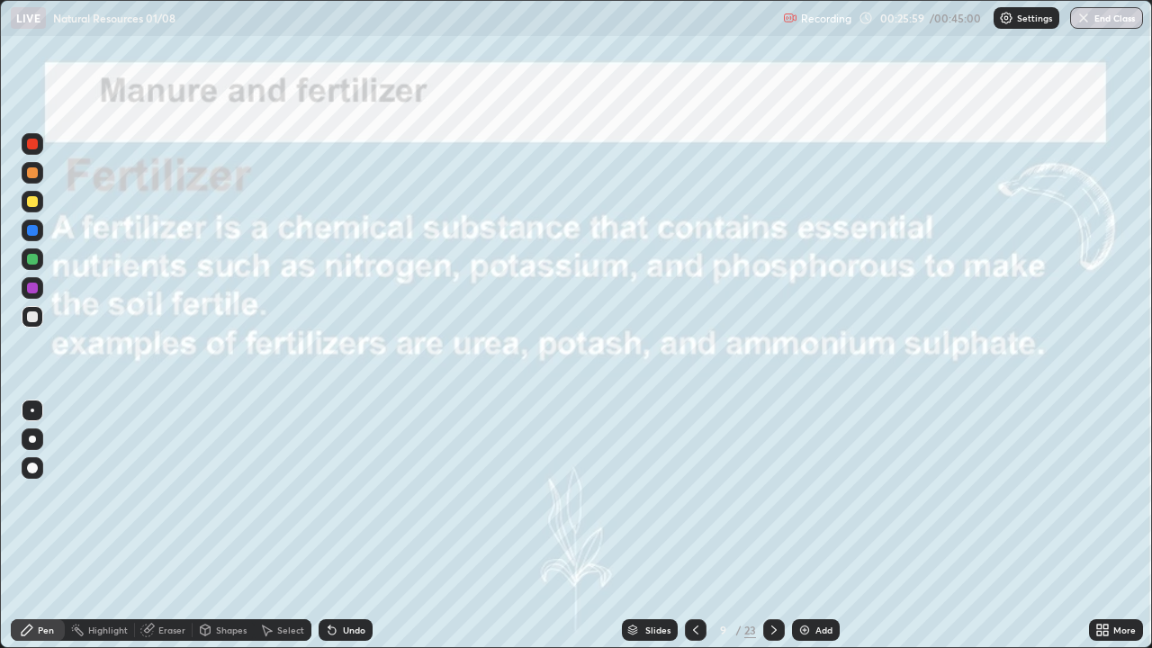
click at [772, 533] on icon at bounding box center [774, 630] width 14 height 14
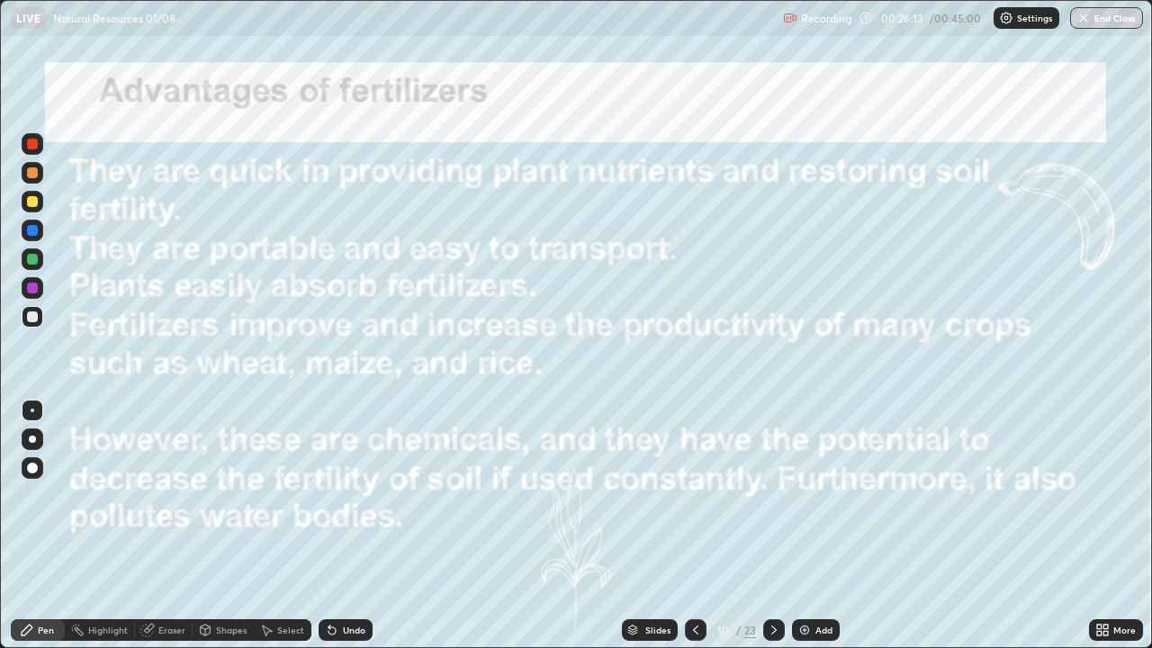
click at [14, 533] on div "Erase all" at bounding box center [32, 324] width 43 height 576
click at [224, 533] on div "Shapes" at bounding box center [223, 630] width 61 height 22
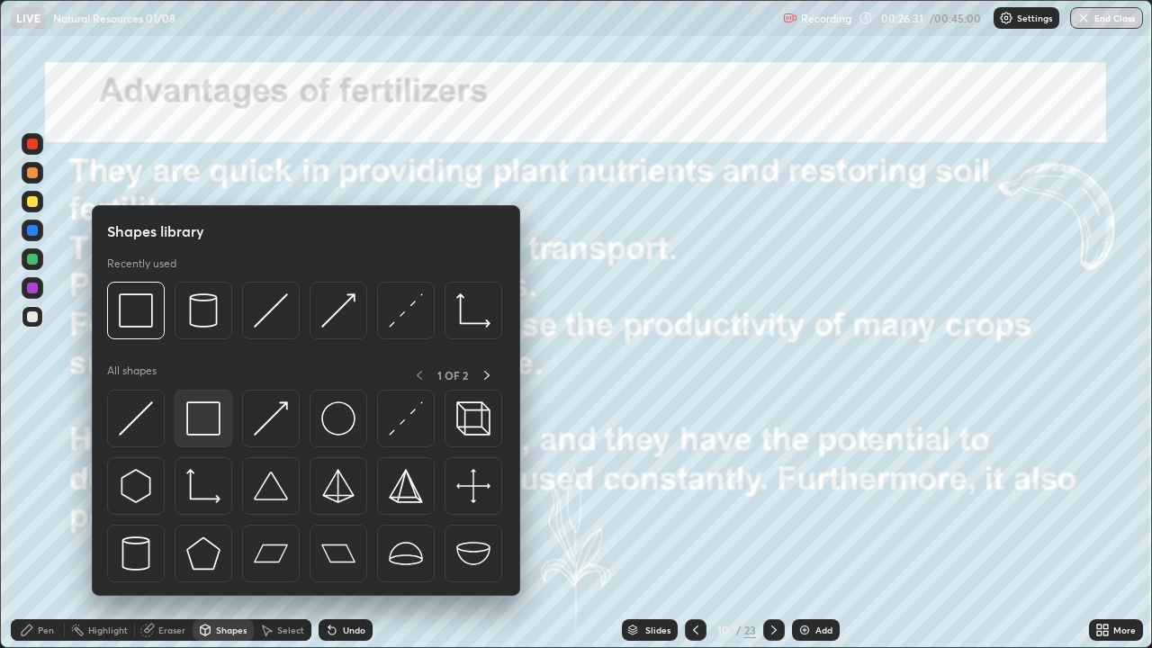
click at [201, 421] on img at bounding box center [203, 418] width 34 height 34
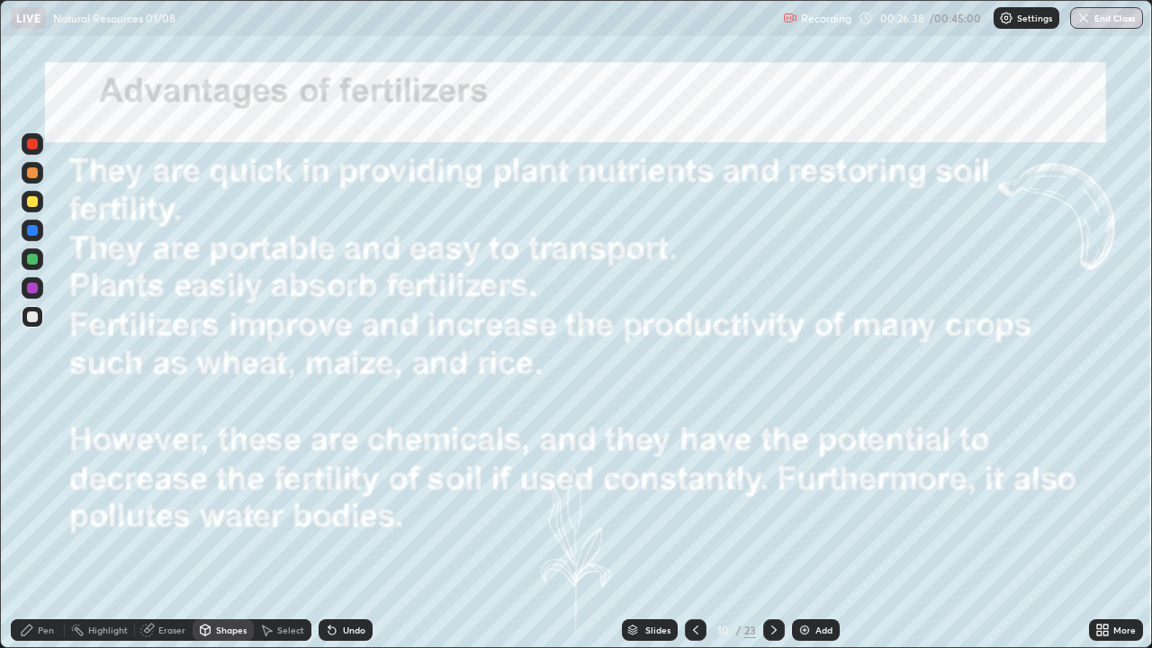
click at [351, 533] on div "Undo" at bounding box center [346, 630] width 54 height 22
click at [219, 533] on div "Shapes" at bounding box center [231, 630] width 31 height 9
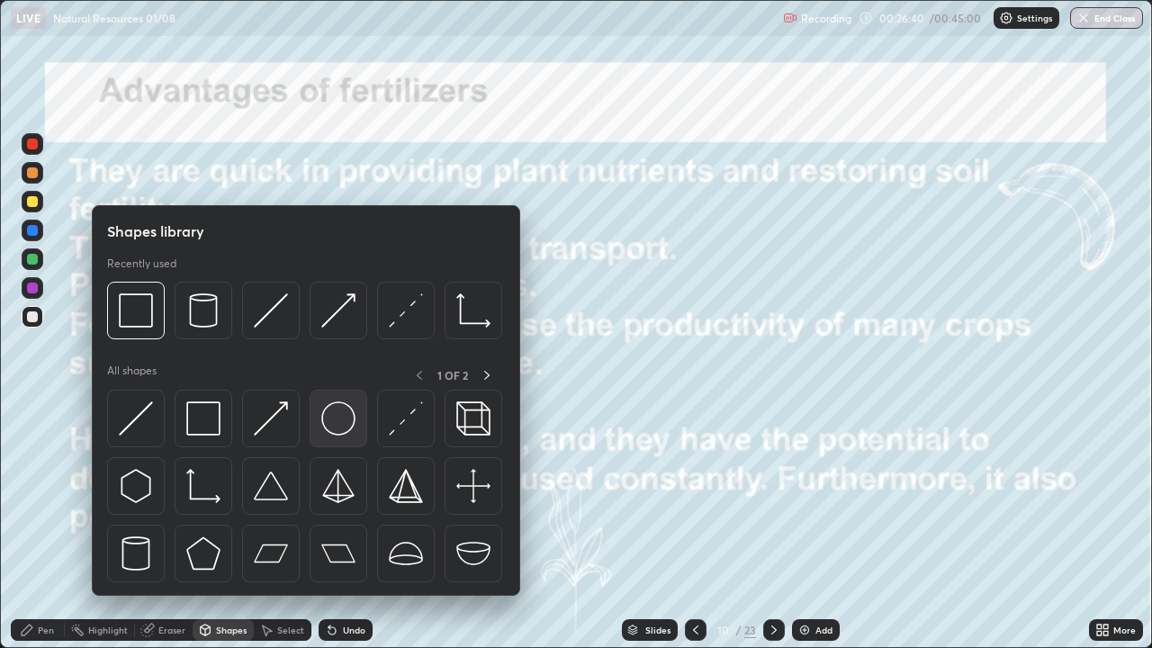
click at [341, 422] on img at bounding box center [338, 418] width 34 height 34
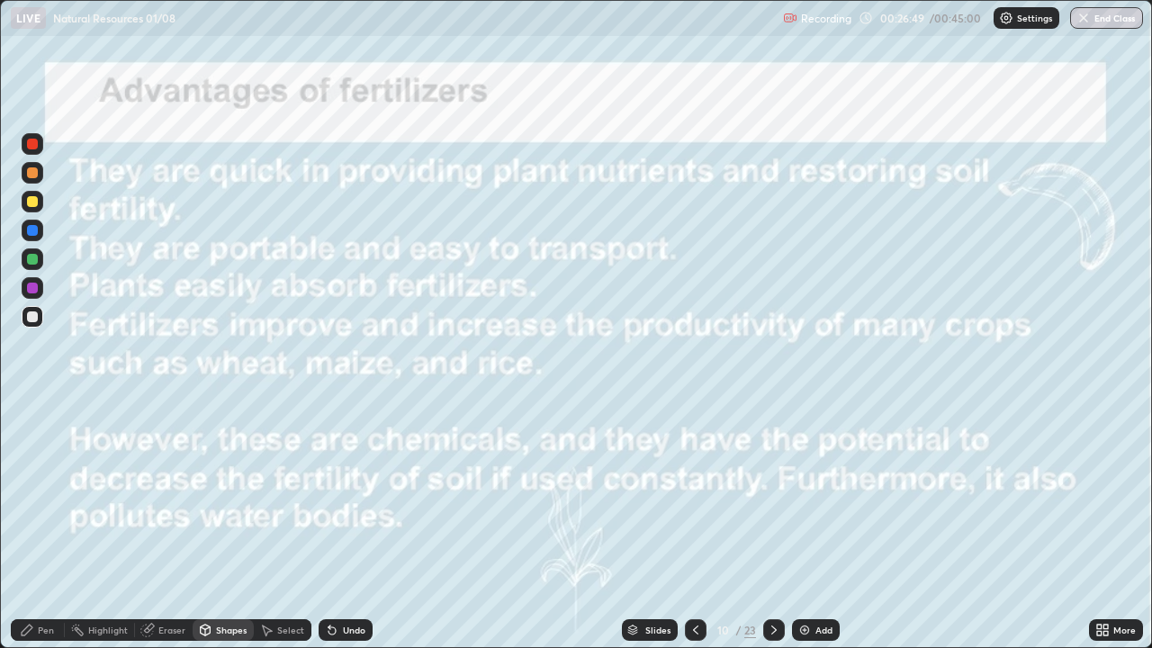
click at [291, 533] on div "Select" at bounding box center [290, 630] width 27 height 9
click at [281, 533] on div "Select" at bounding box center [290, 630] width 27 height 9
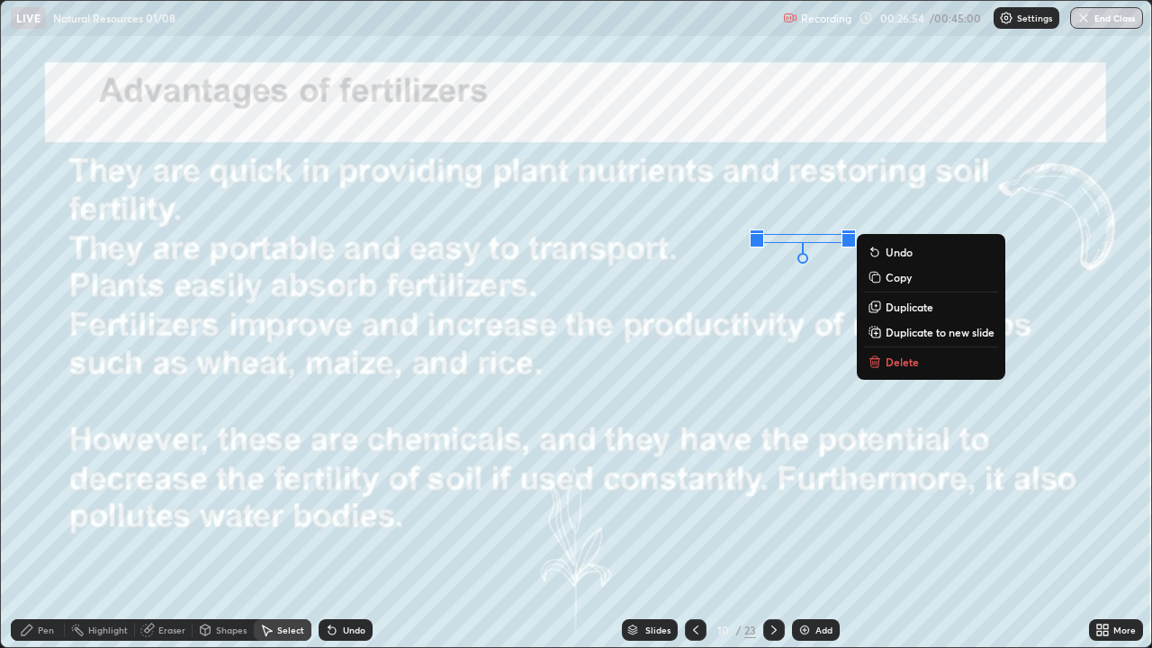
click at [892, 280] on p "Copy" at bounding box center [899, 277] width 26 height 14
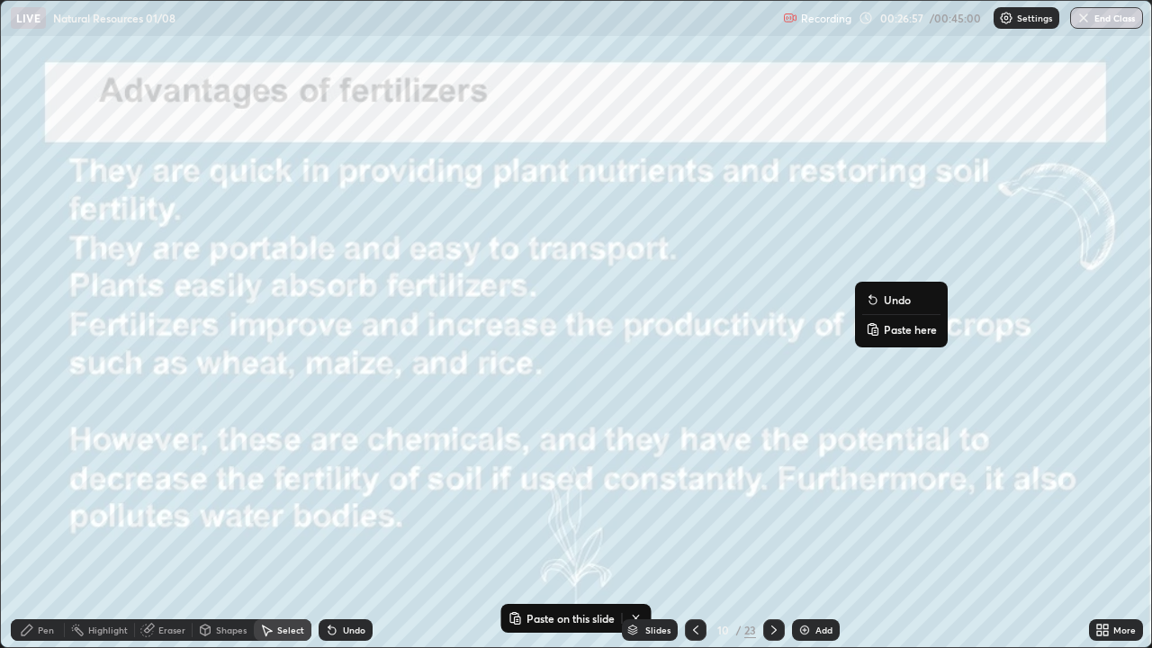
click at [895, 330] on p "Paste here" at bounding box center [910, 329] width 53 height 14
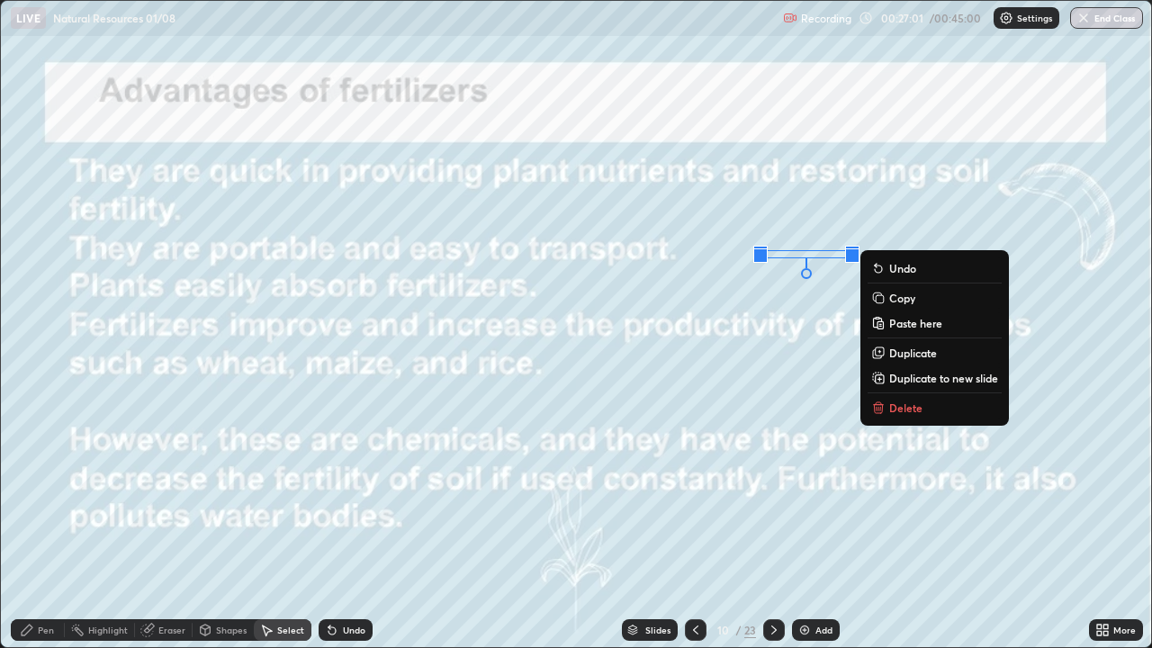
click at [810, 293] on div "0 ° Undo Copy Paste here Duplicate Duplicate to new slide Delete" at bounding box center [576, 324] width 1150 height 646
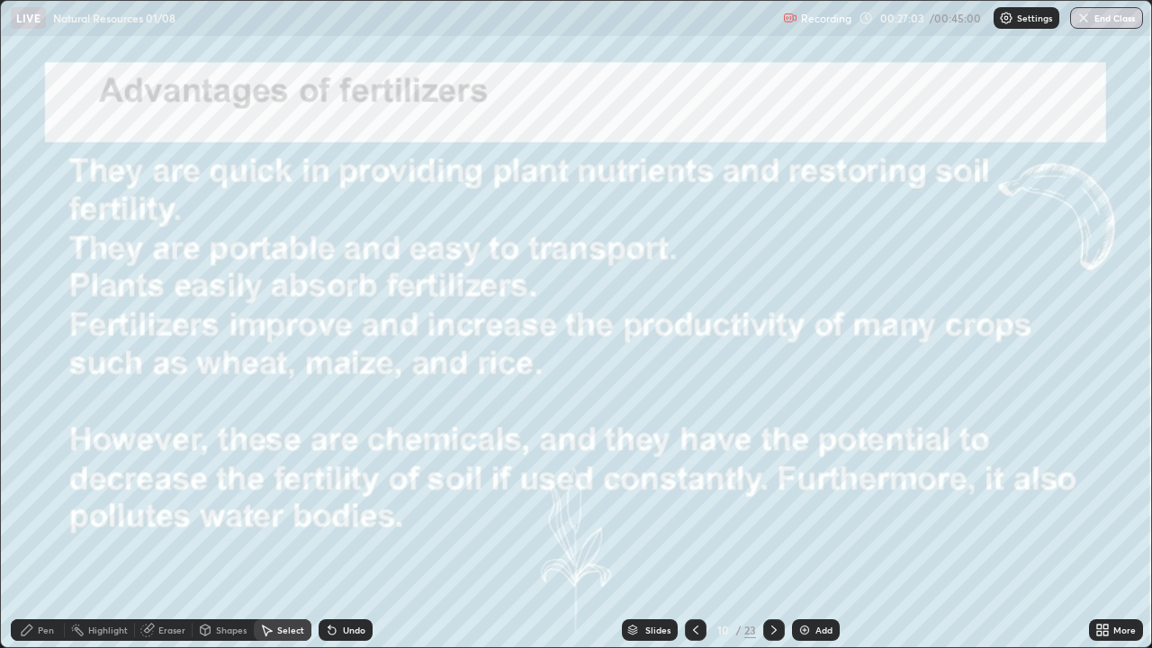
click at [41, 533] on div "Pen" at bounding box center [46, 630] width 16 height 9
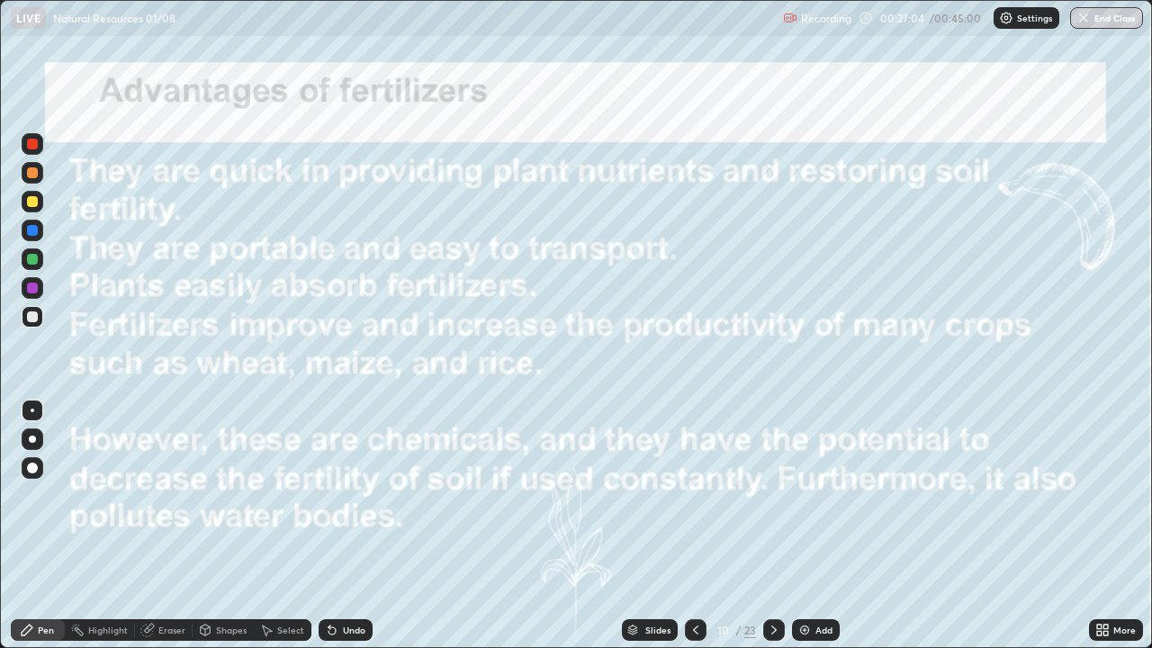
click at [33, 438] on div at bounding box center [32, 439] width 7 height 7
click at [37, 317] on div at bounding box center [32, 316] width 11 height 11
click at [348, 533] on div "Undo" at bounding box center [354, 630] width 23 height 9
click at [358, 533] on div "Undo" at bounding box center [346, 630] width 54 height 22
click at [33, 288] on div at bounding box center [32, 288] width 11 height 11
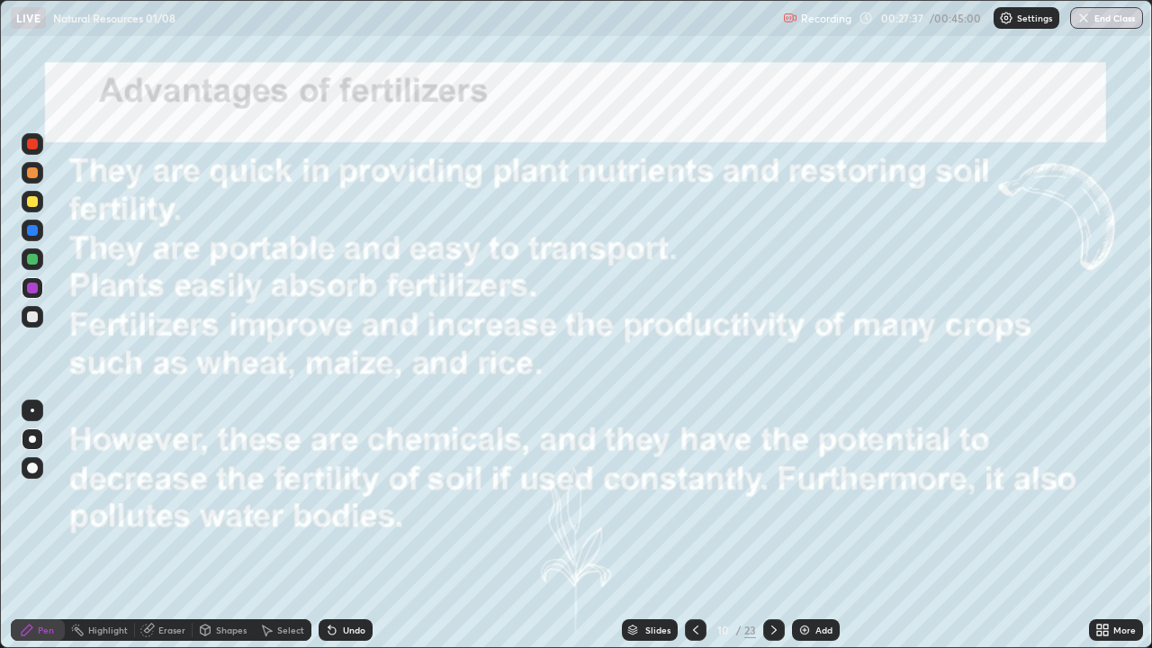
click at [32, 257] on div at bounding box center [32, 259] width 11 height 11
click at [31, 533] on icon at bounding box center [27, 630] width 11 height 11
click at [819, 533] on div "Add" at bounding box center [823, 630] width 17 height 9
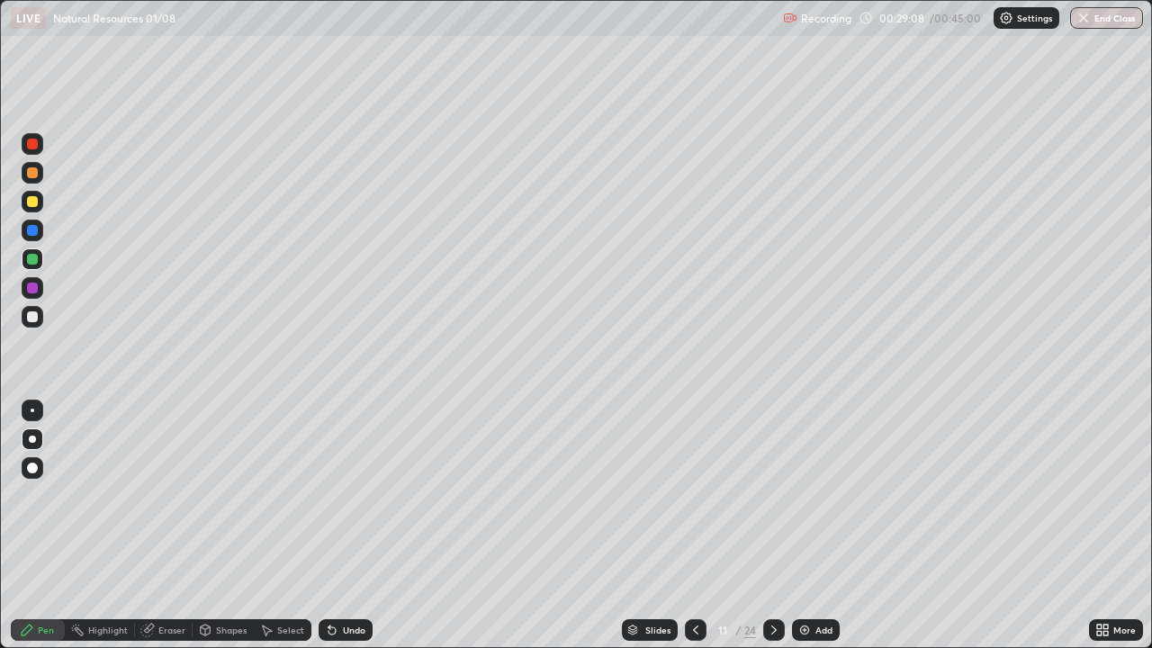
click at [33, 175] on div at bounding box center [32, 172] width 11 height 11
click at [27, 263] on div at bounding box center [32, 259] width 11 height 11
click at [277, 533] on div "Select" at bounding box center [290, 630] width 27 height 9
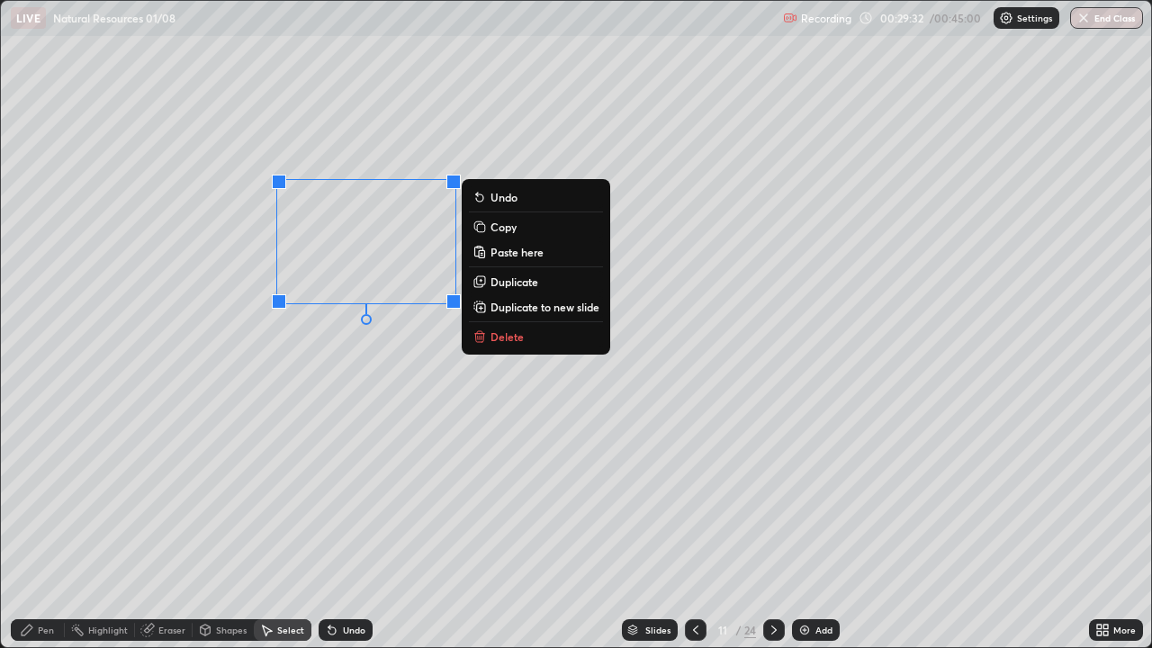
click at [492, 230] on p "Copy" at bounding box center [504, 227] width 26 height 14
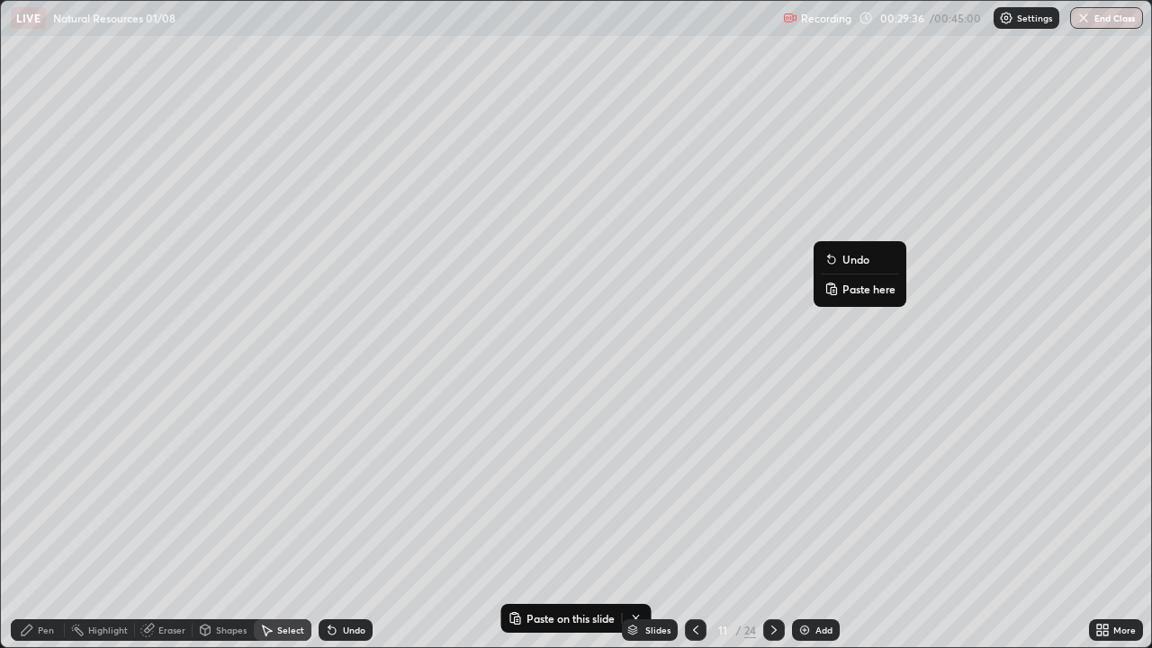
click at [863, 291] on p "Paste here" at bounding box center [868, 289] width 53 height 14
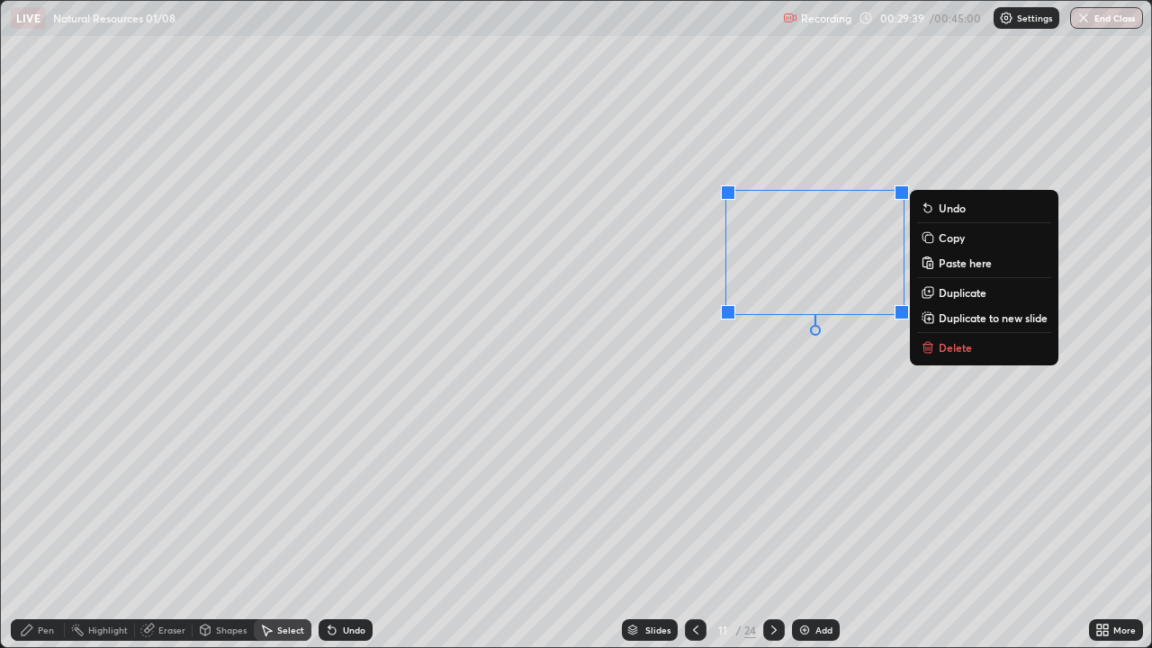
click at [722, 407] on div "0 ° Undo Copy Paste here Duplicate Duplicate to new slide Delete" at bounding box center [576, 324] width 1150 height 646
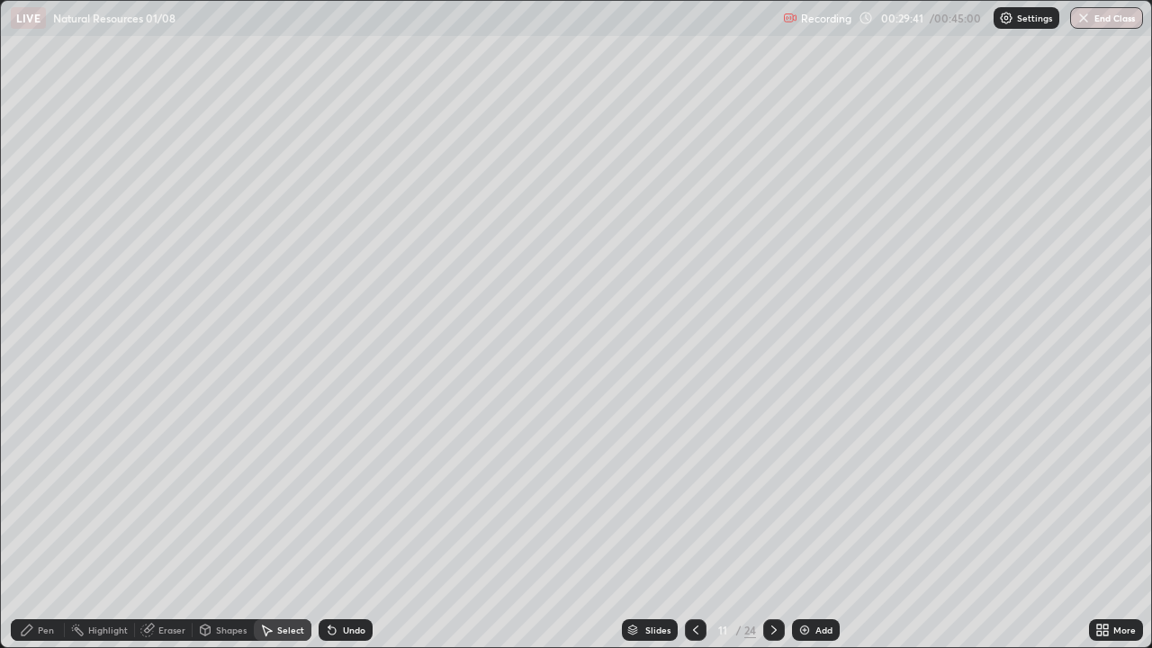
click at [42, 533] on div "Pen" at bounding box center [46, 630] width 16 height 9
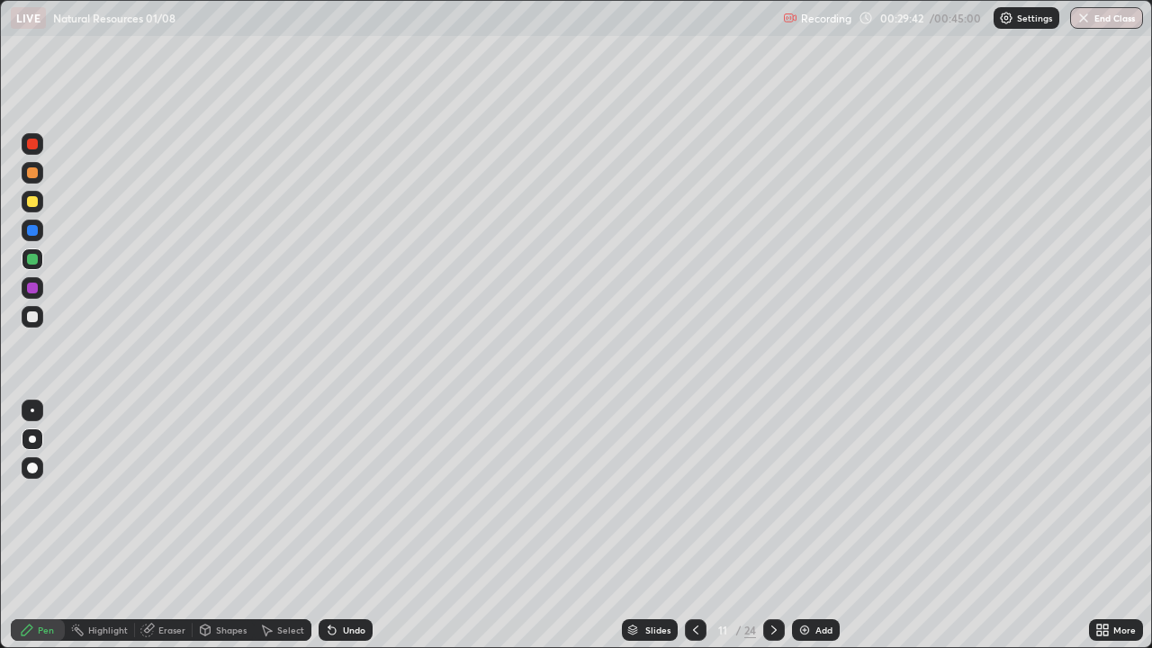
click at [33, 319] on div at bounding box center [32, 316] width 11 height 11
click at [32, 463] on div at bounding box center [32, 468] width 11 height 11
click at [158, 533] on div "Eraser" at bounding box center [171, 630] width 27 height 9
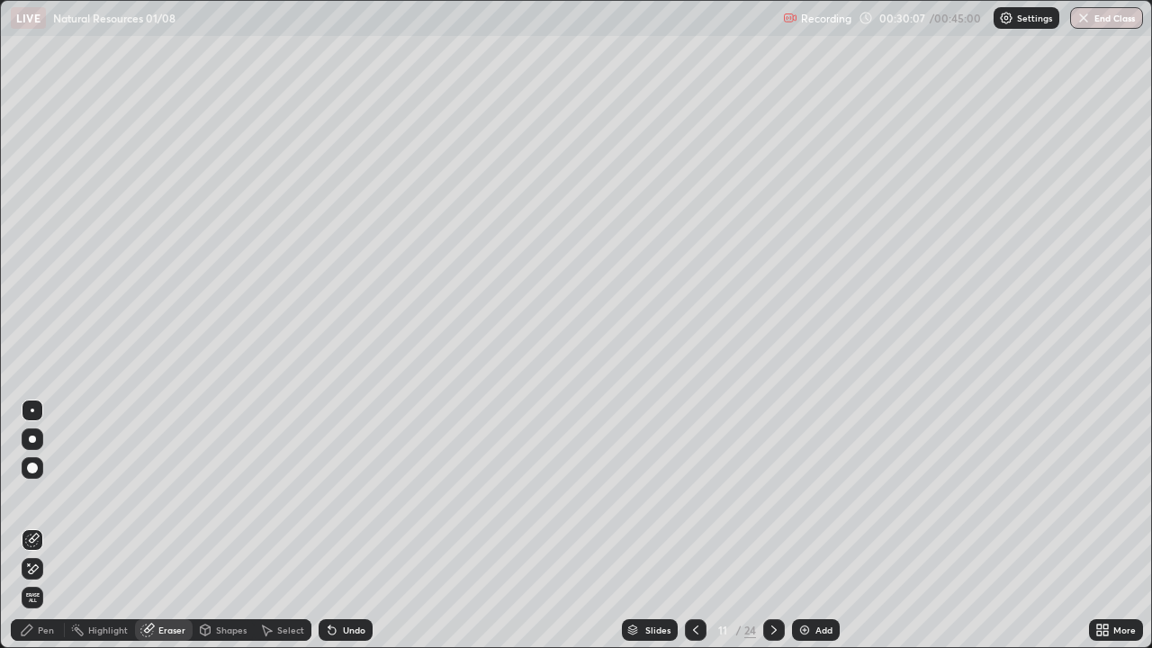
click at [50, 533] on div "Pen" at bounding box center [38, 630] width 54 height 22
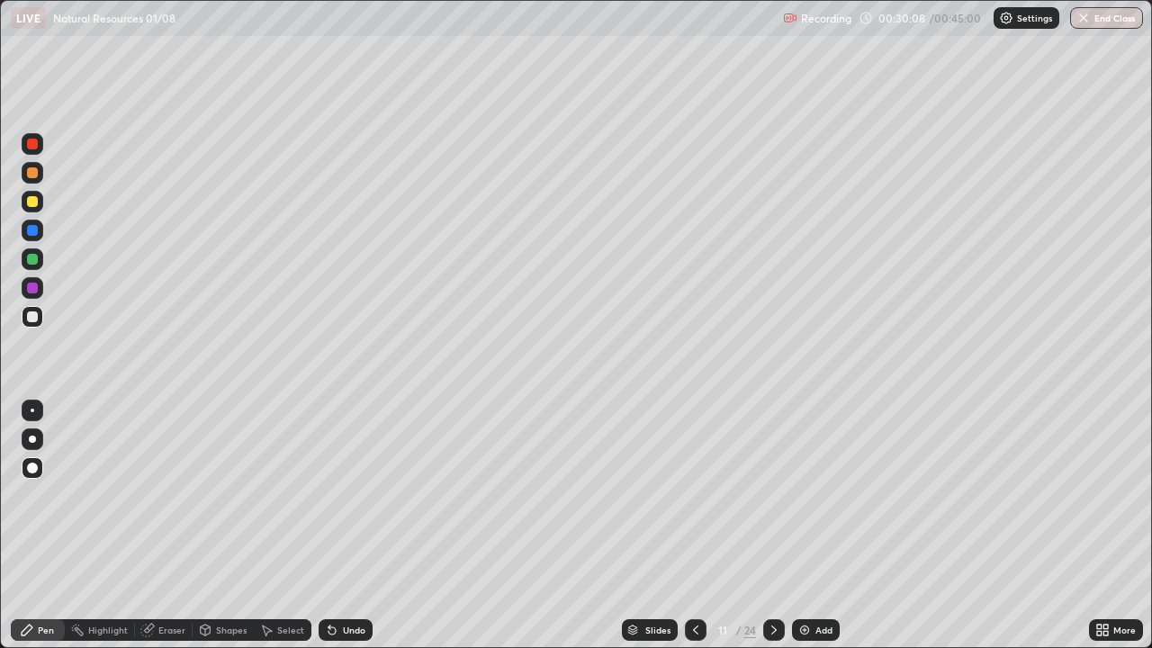
click at [34, 321] on div at bounding box center [32, 316] width 11 height 11
click at [346, 533] on div "Undo" at bounding box center [354, 630] width 23 height 9
click at [343, 533] on div "Undo" at bounding box center [354, 630] width 23 height 9
click at [338, 533] on div "Undo" at bounding box center [346, 630] width 54 height 22
click at [34, 240] on div at bounding box center [33, 231] width 22 height 22
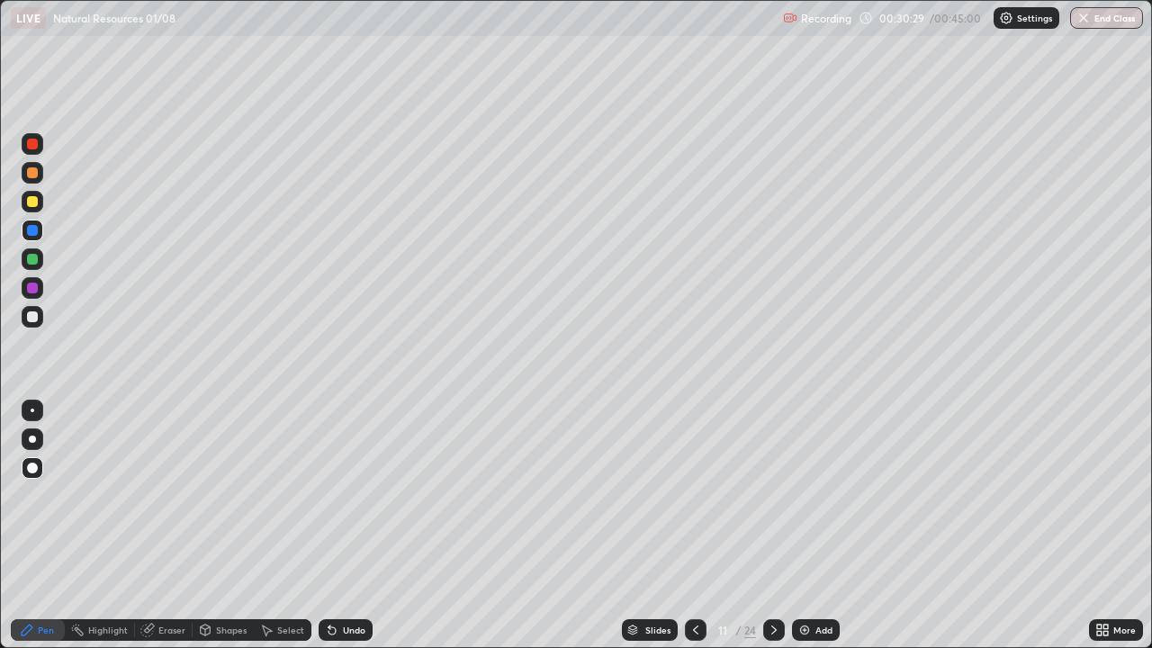
click at [33, 239] on div at bounding box center [33, 231] width 22 height 22
click at [100, 533] on div "Highlight" at bounding box center [108, 630] width 40 height 9
click at [35, 533] on icon at bounding box center [32, 567] width 9 height 9
click at [27, 234] on div at bounding box center [33, 231] width 22 height 22
click at [32, 286] on div at bounding box center [32, 288] width 11 height 11
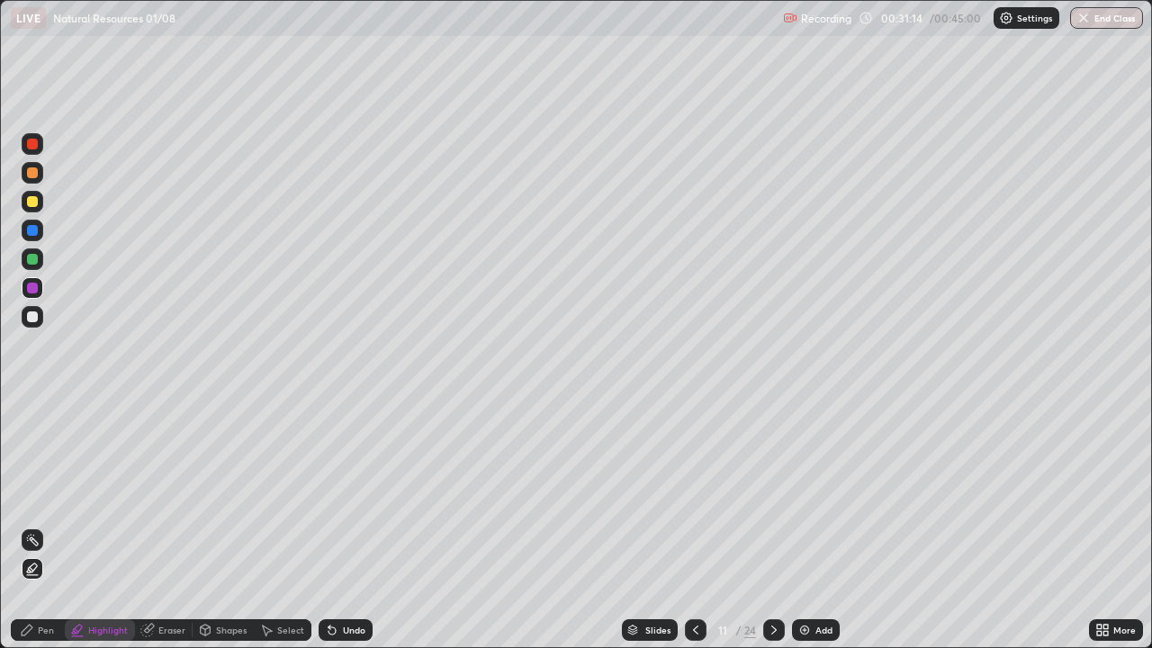
click at [338, 533] on div "Undo" at bounding box center [346, 630] width 54 height 22
click at [37, 533] on div "Pen" at bounding box center [38, 630] width 54 height 22
click at [694, 533] on icon at bounding box center [696, 630] width 14 height 14
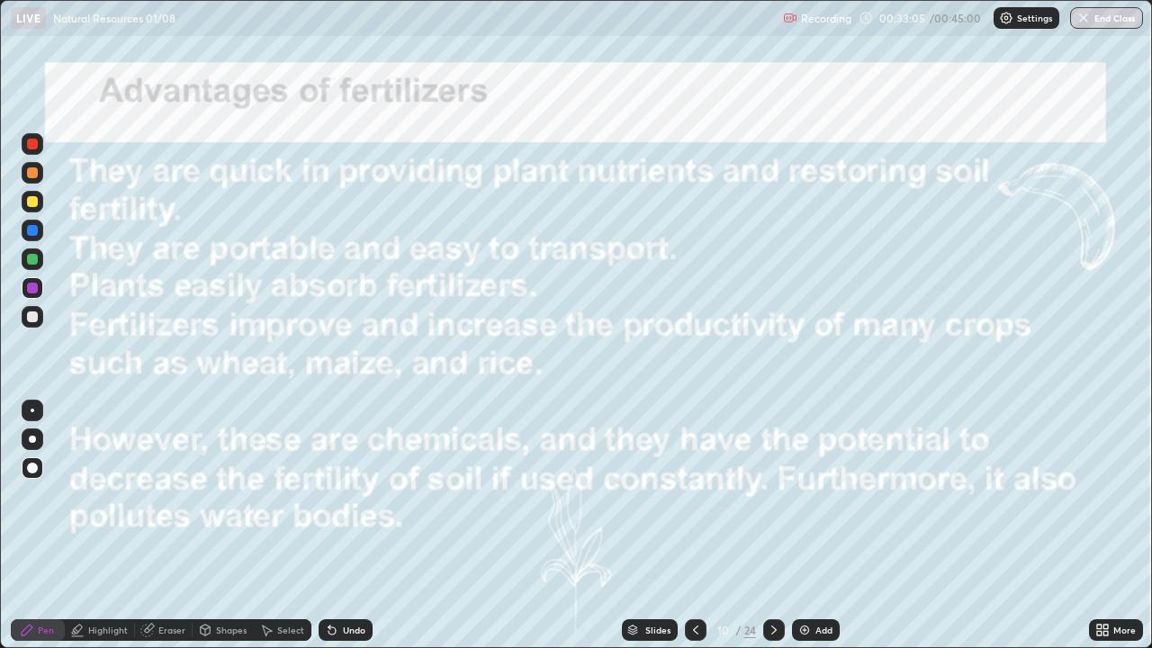
click at [694, 533] on icon at bounding box center [696, 630] width 14 height 14
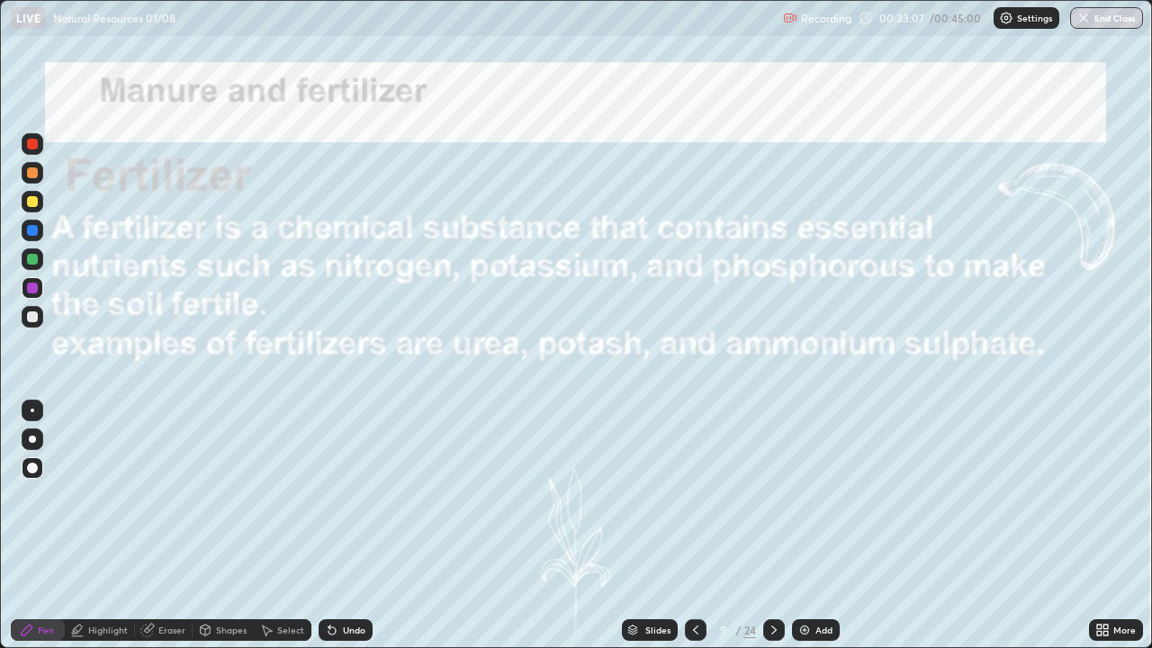
click at [772, 533] on icon at bounding box center [774, 630] width 14 height 14
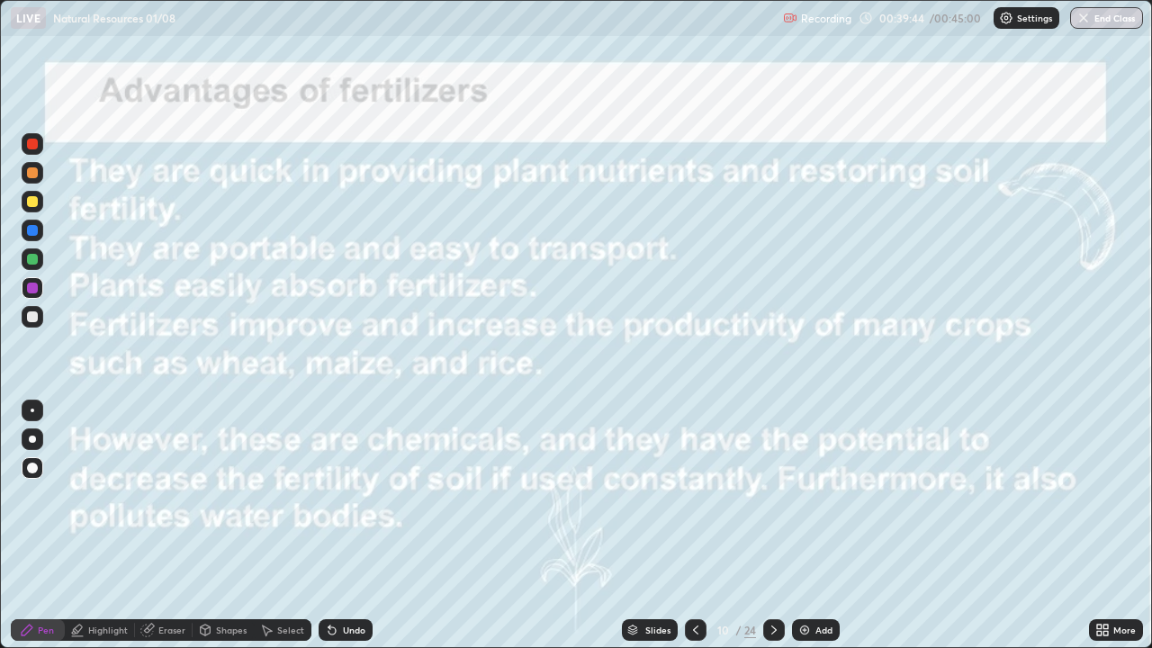
click at [770, 533] on icon at bounding box center [774, 630] width 14 height 14
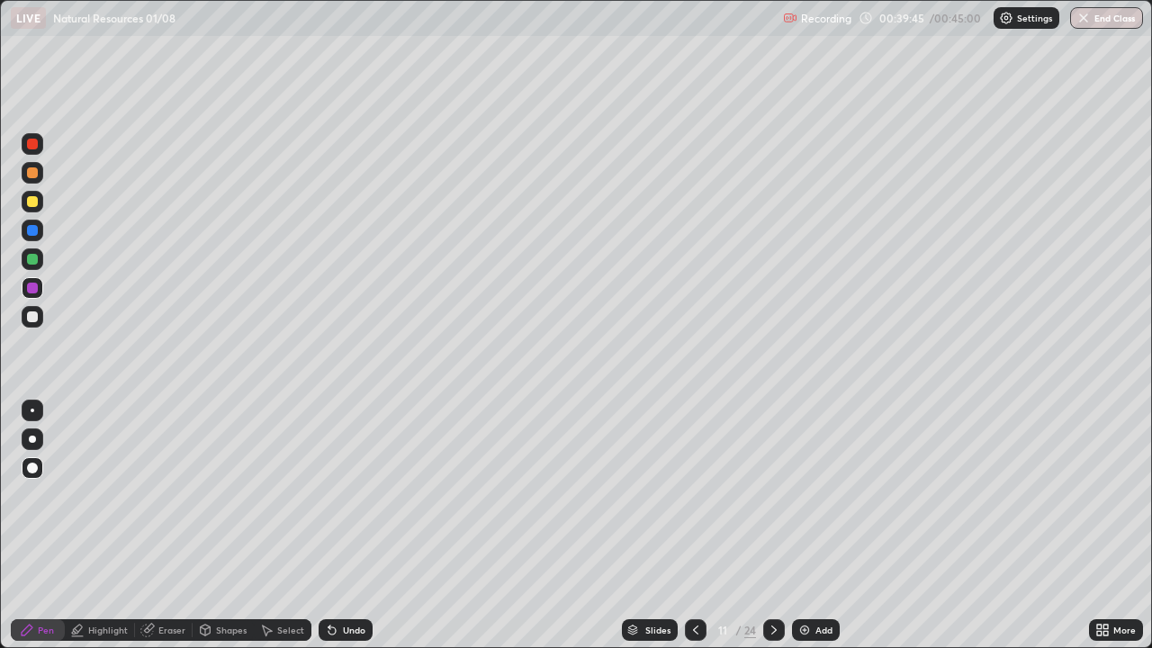
click at [773, 533] on icon at bounding box center [773, 630] width 5 height 9
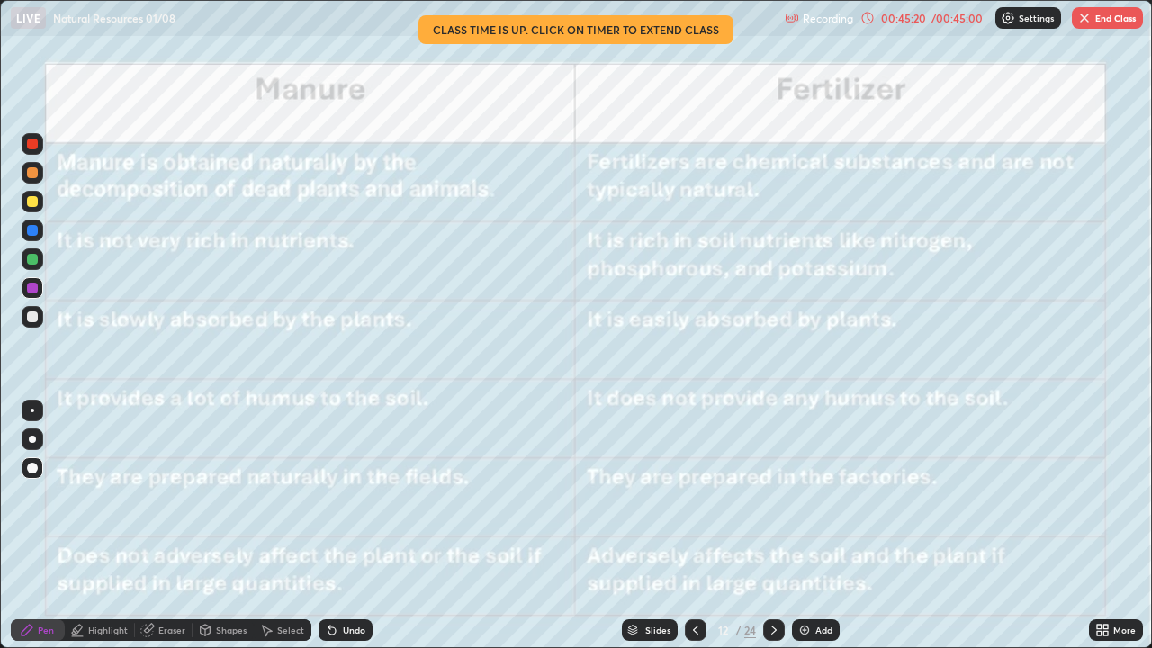
click at [1107, 23] on button "End Class" at bounding box center [1107, 18] width 71 height 22
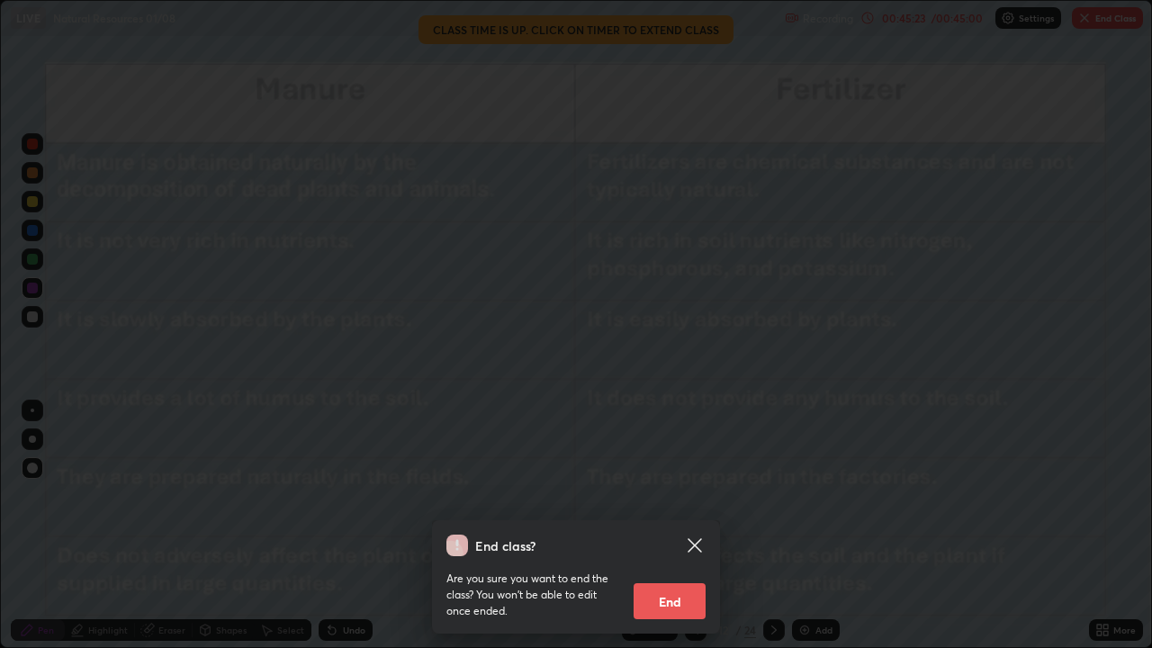
click at [680, 533] on button "End" at bounding box center [670, 601] width 72 height 36
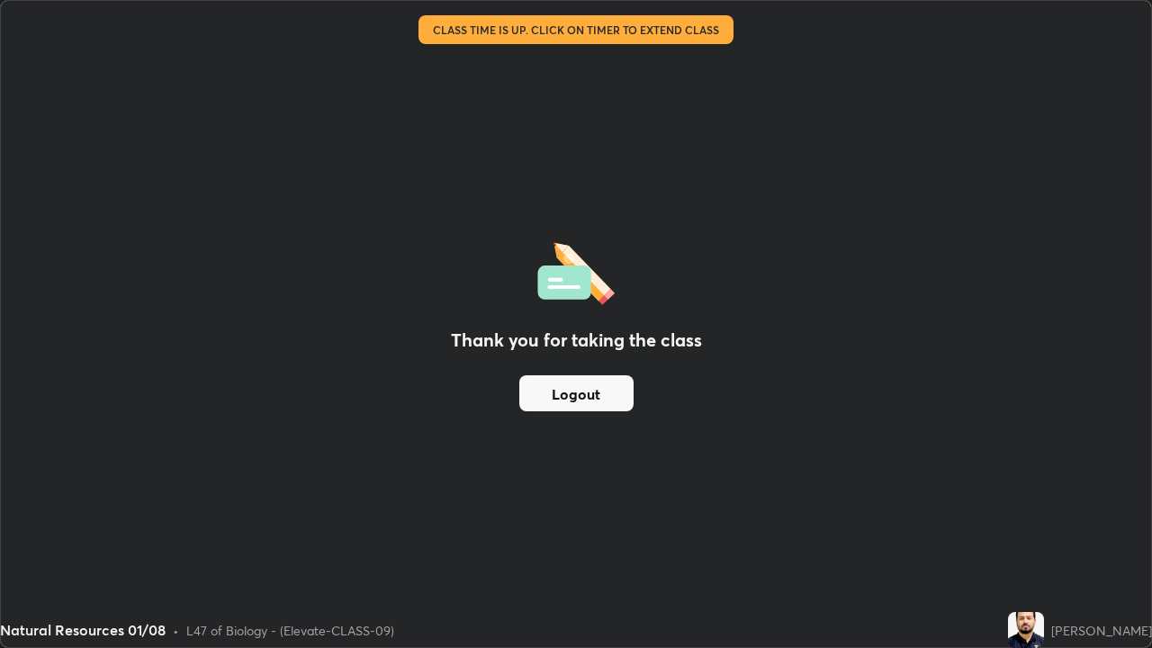
click at [550, 385] on button "Logout" at bounding box center [576, 393] width 114 height 36
click at [563, 392] on button "Logout" at bounding box center [576, 393] width 114 height 36
